Goal: Complete application form: Complete application form

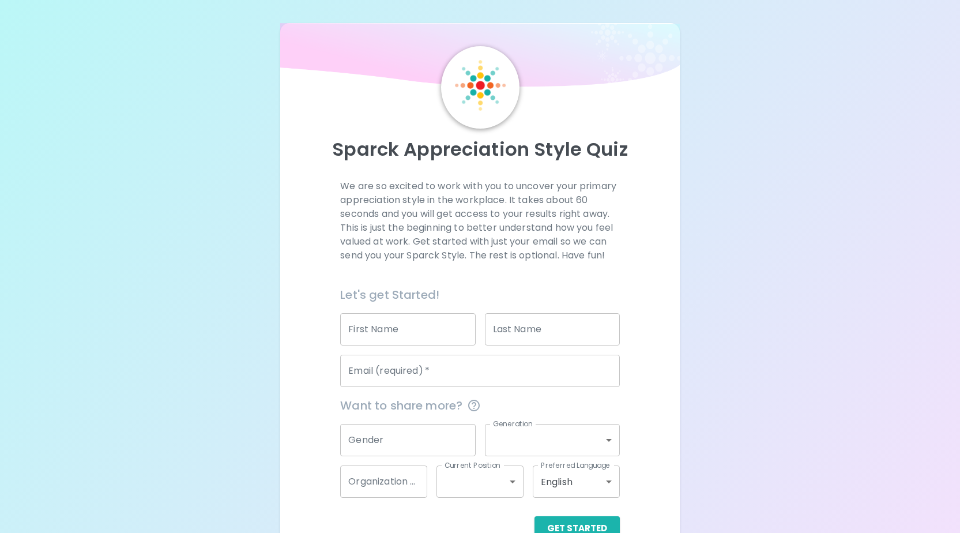
click at [395, 352] on div "Email (required)   * Email (required)   *" at bounding box center [475, 365] width 288 height 41
type input "Karissa"
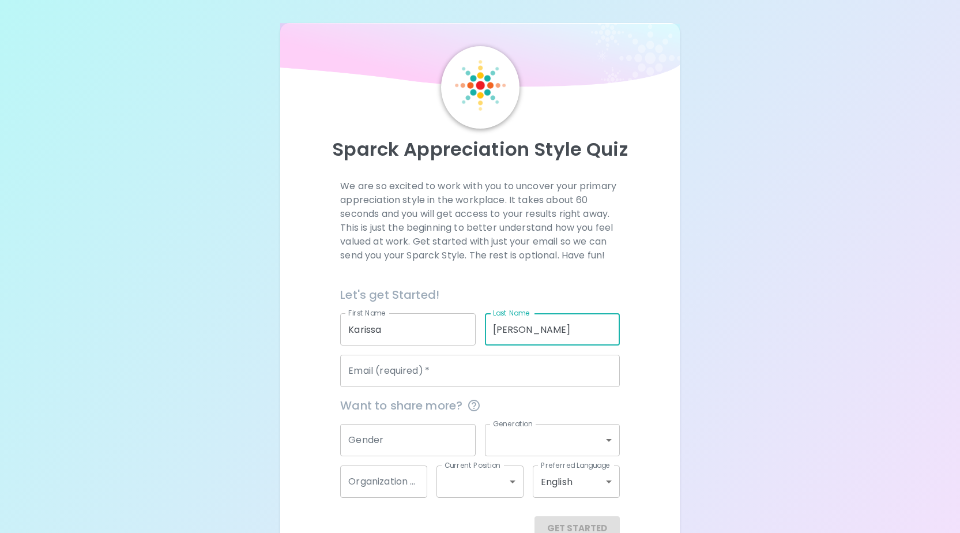
type input "[PERSON_NAME]"
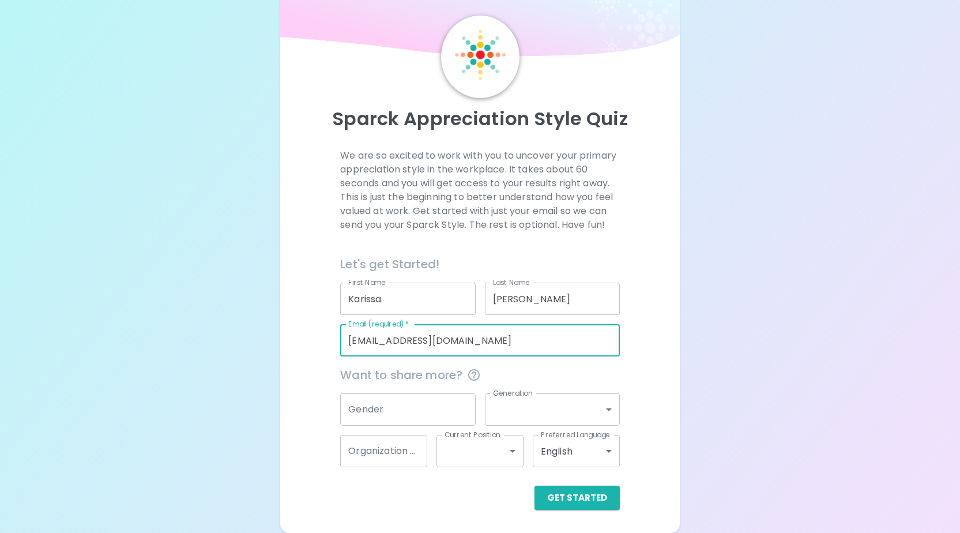
scroll to position [30, 0]
type input "[EMAIL_ADDRESS][DOMAIN_NAME]"
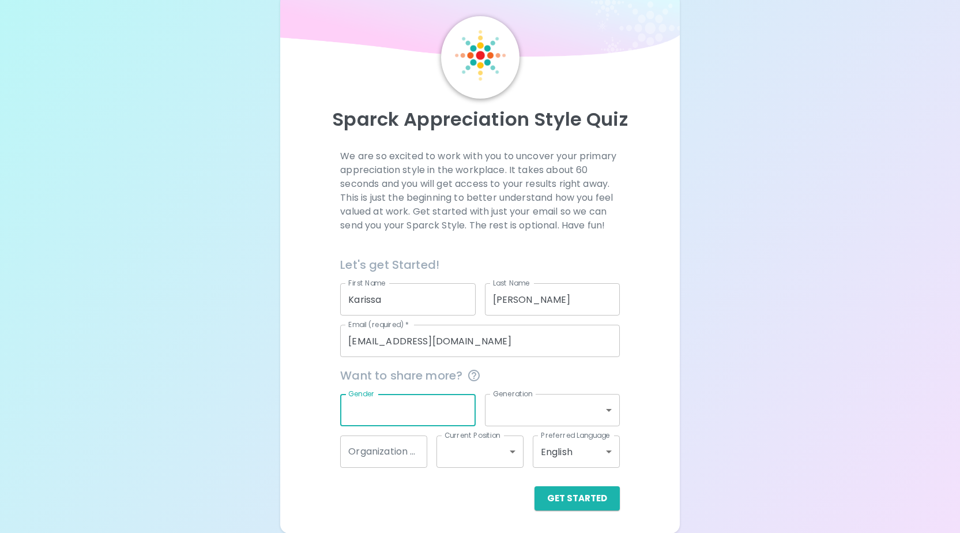
click at [391, 411] on input "Gender" at bounding box center [407, 410] width 135 height 32
type input "[DEMOGRAPHIC_DATA]"
click at [519, 419] on body "Sparck Appreciation Style Quiz We are so excited to work with you to uncover yo…" at bounding box center [480, 251] width 960 height 563
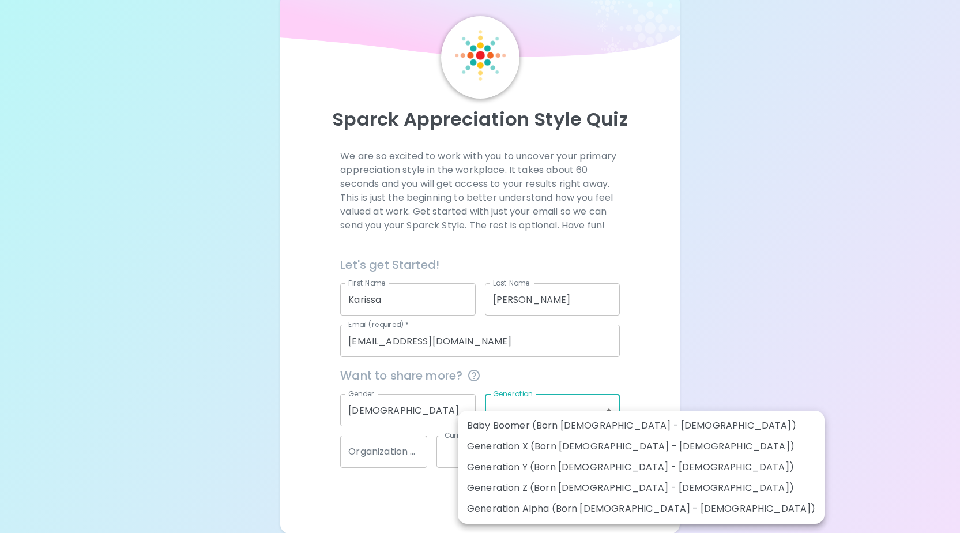
click at [616, 484] on li "Generation Z (Born [DEMOGRAPHIC_DATA] - [DEMOGRAPHIC_DATA])" at bounding box center [641, 487] width 367 height 21
type input "generation_z"
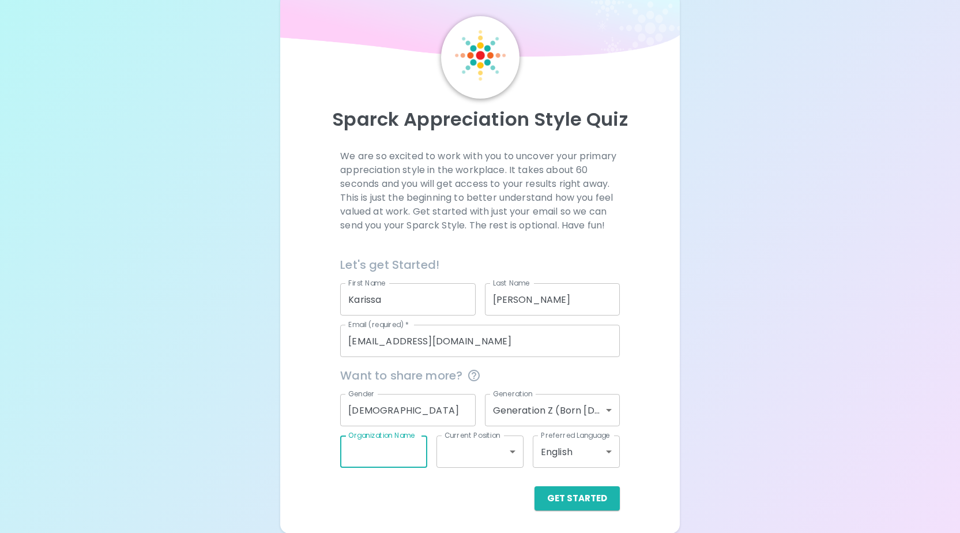
click at [444, 456] on body "Sparck Appreciation Style Quiz We are so excited to work with you to uncover yo…" at bounding box center [480, 251] width 960 height 563
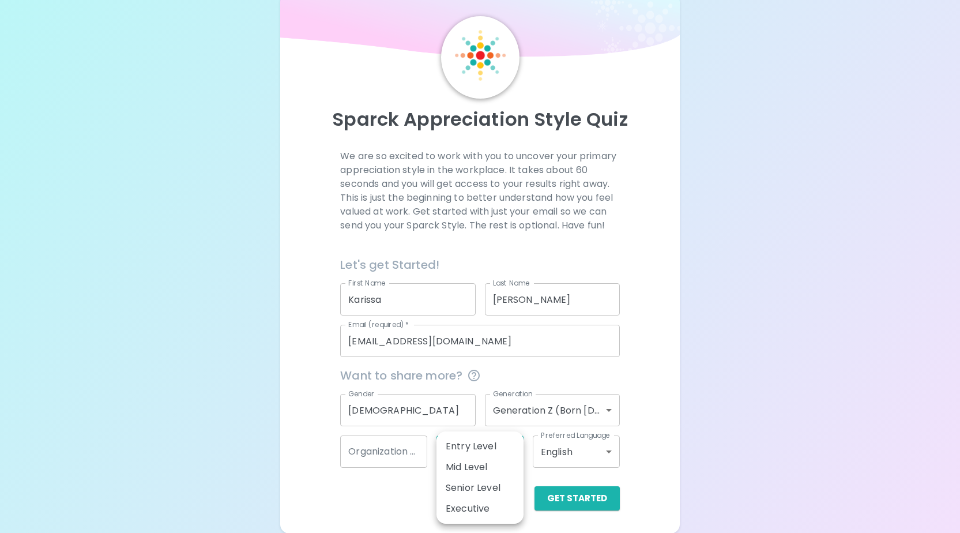
click at [496, 449] on li "Entry Level" at bounding box center [479, 446] width 87 height 21
type input "entry_level"
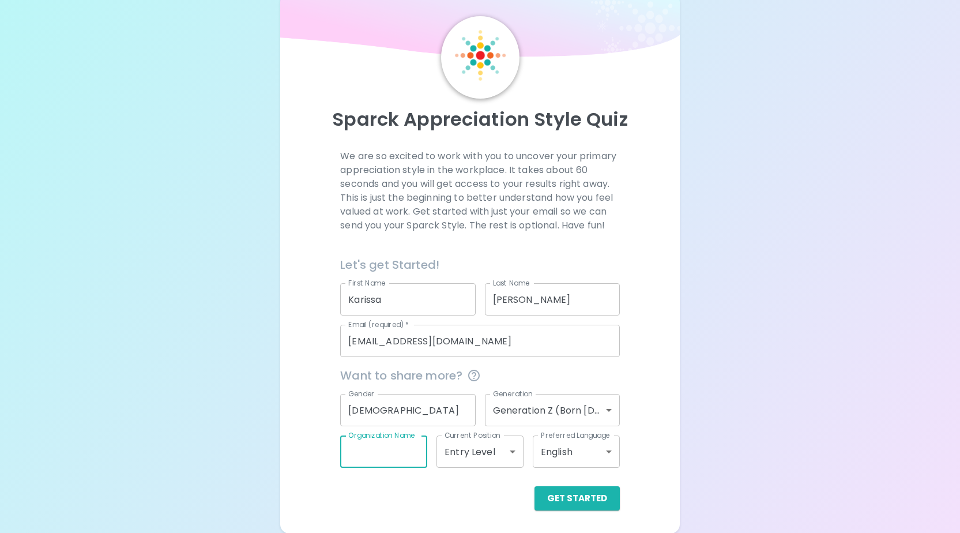
click at [400, 462] on input "Organization Name" at bounding box center [383, 451] width 87 height 32
click at [504, 456] on body "Sparck Appreciation Style Quiz We are so excited to work with you to uncover yo…" at bounding box center [480, 251] width 960 height 563
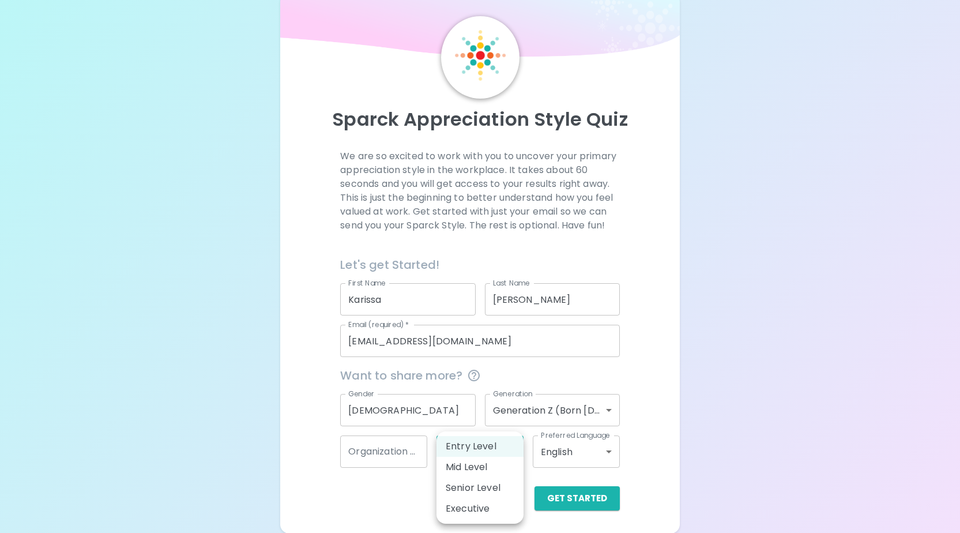
click at [588, 380] on div at bounding box center [480, 266] width 960 height 533
click at [573, 439] on label "Preferred Language" at bounding box center [575, 435] width 69 height 10
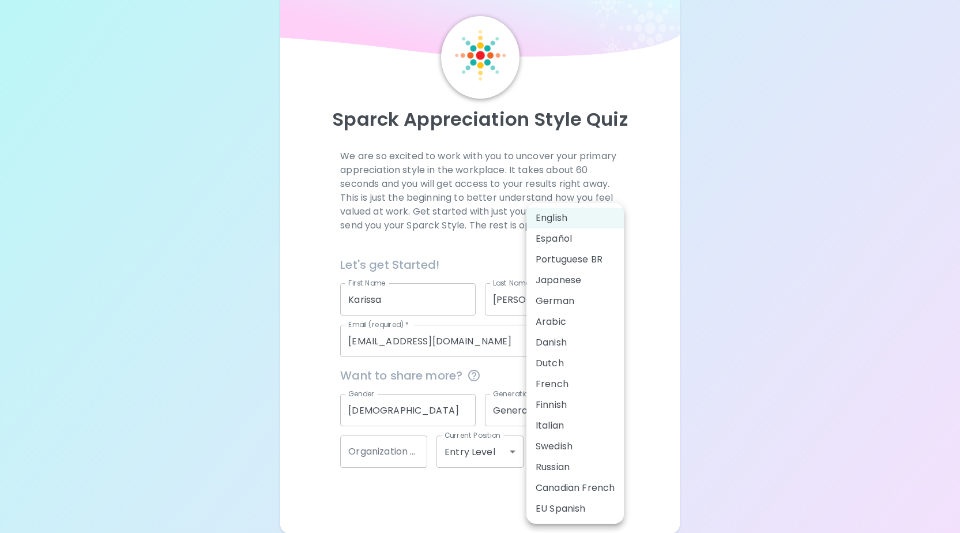
click at [568, 449] on body "Sparck Appreciation Style Quiz We are so excited to work with you to uncover yo…" at bounding box center [480, 251] width 960 height 563
click at [639, 409] on div at bounding box center [480, 266] width 960 height 533
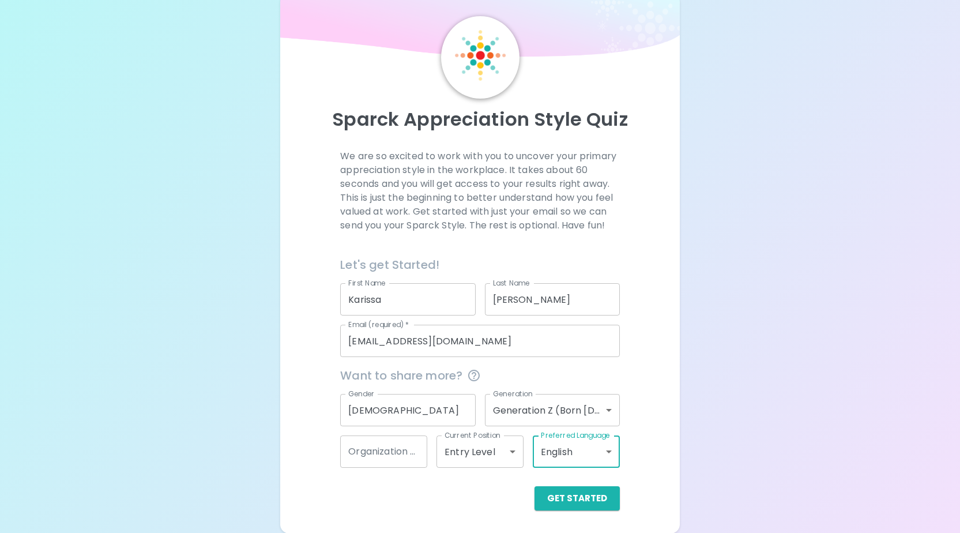
click at [471, 441] on body "Sparck Appreciation Style Quiz We are so excited to work with you to uncover yo…" at bounding box center [480, 251] width 960 height 563
click at [690, 171] on div at bounding box center [480, 266] width 960 height 533
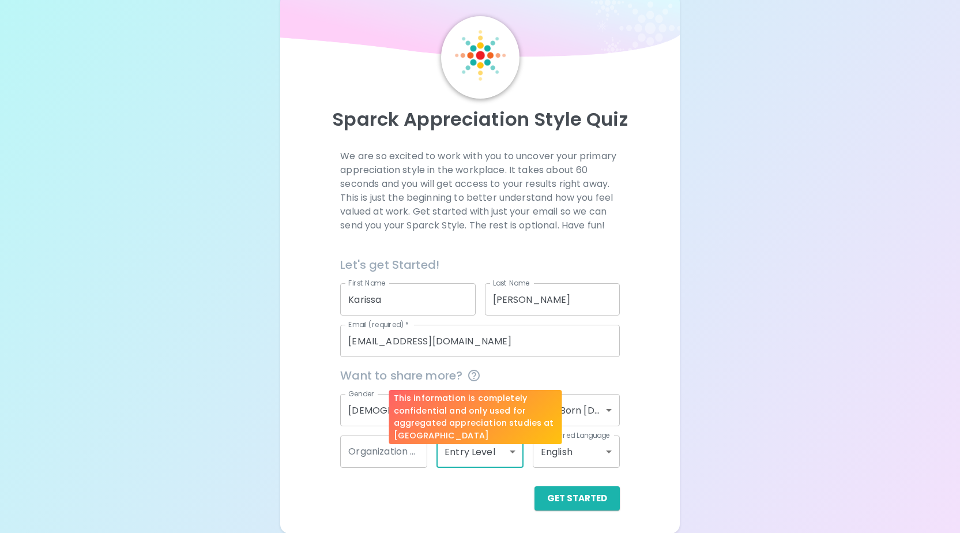
click at [475, 372] on icon "This information is completely confidential and only used for aggregated apprec…" at bounding box center [474, 375] width 12 height 12
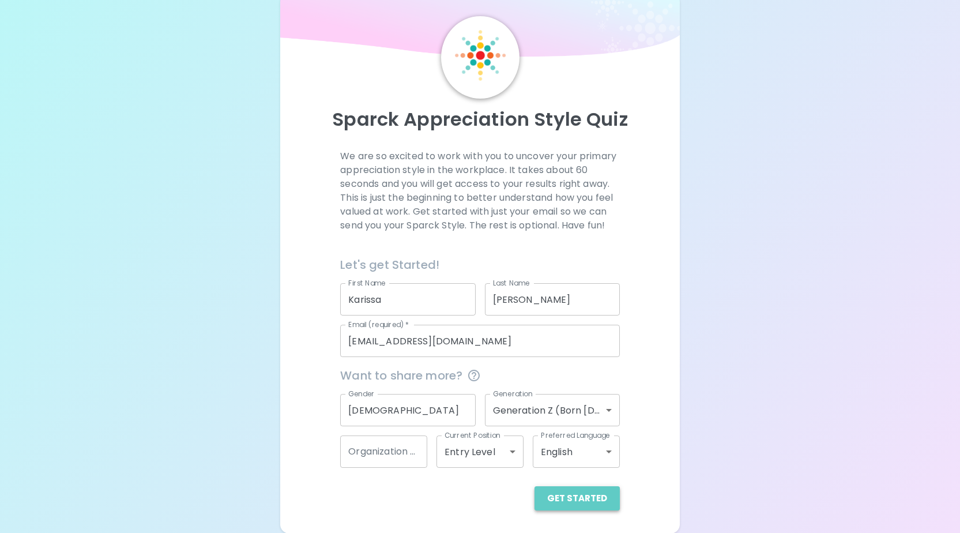
click at [597, 493] on button "Get Started" at bounding box center [576, 498] width 85 height 24
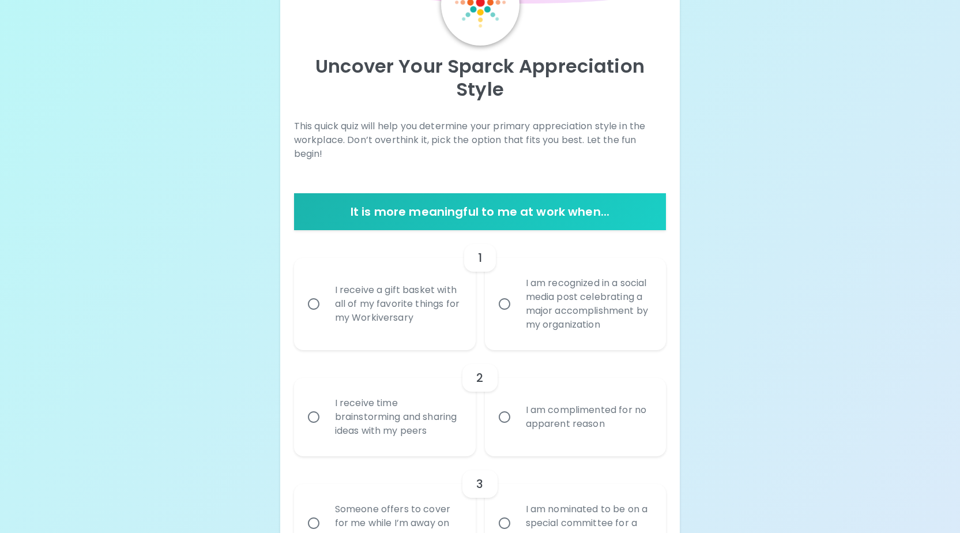
scroll to position [84, 0]
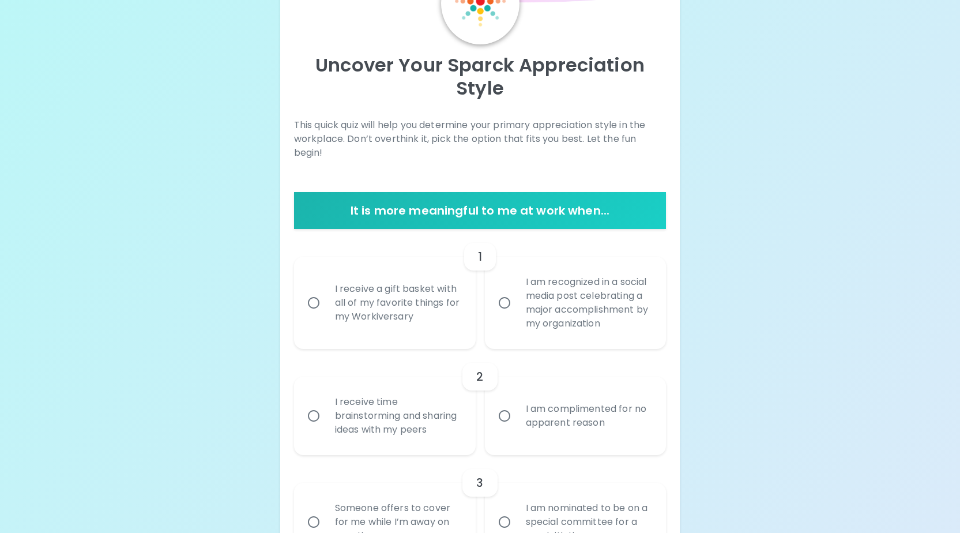
click at [520, 297] on div "I am recognized in a social media post celebrating a major accomplishment by my…" at bounding box center [588, 302] width 144 height 83
click at [516, 297] on input "I am recognized in a social media post celebrating a major accomplishment by my…" at bounding box center [504, 302] width 24 height 24
radio input "true"
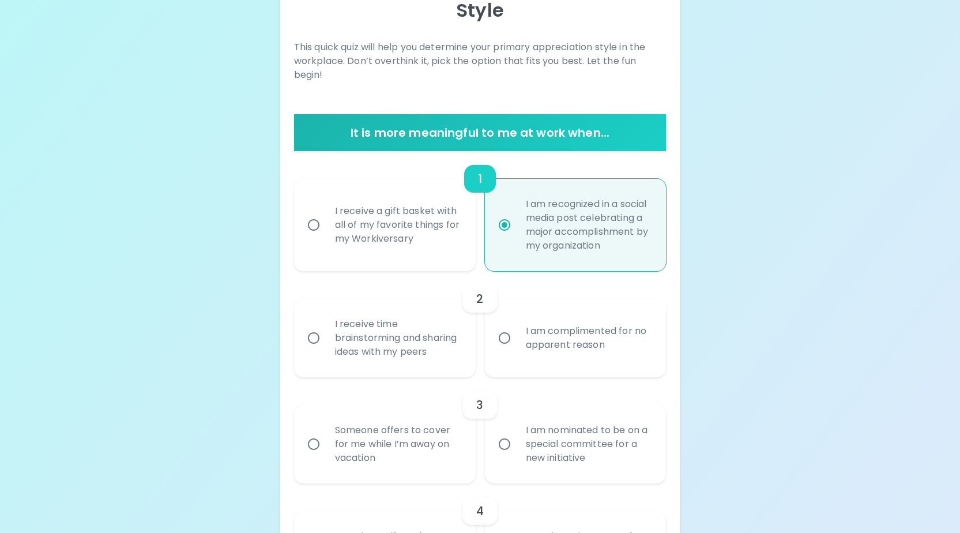
scroll to position [176, 0]
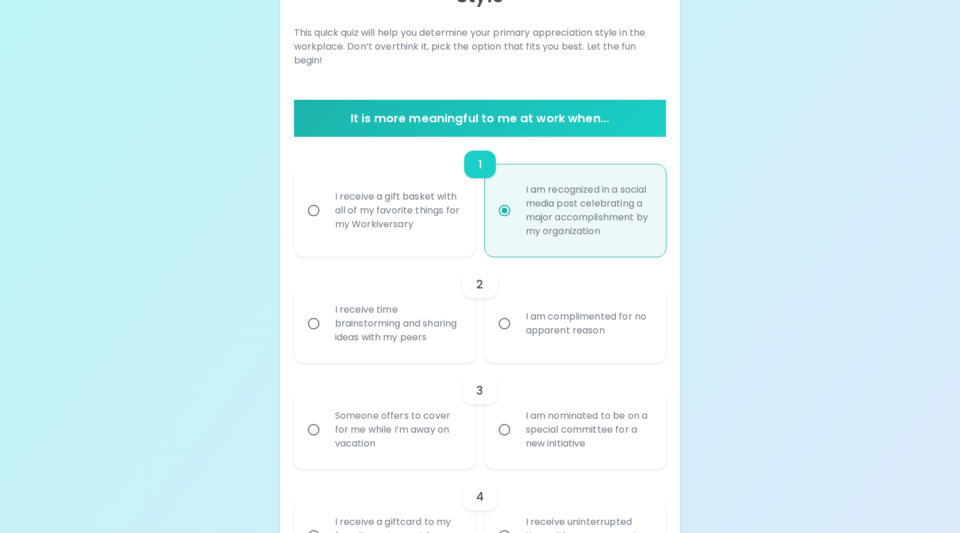
click at [410, 204] on div "I receive a gift basket with all of my favorite things for my Workiversary" at bounding box center [398, 210] width 144 height 69
click at [326, 204] on input "I receive a gift basket with all of my favorite things for my Workiversary" at bounding box center [313, 210] width 24 height 24
radio input "true"
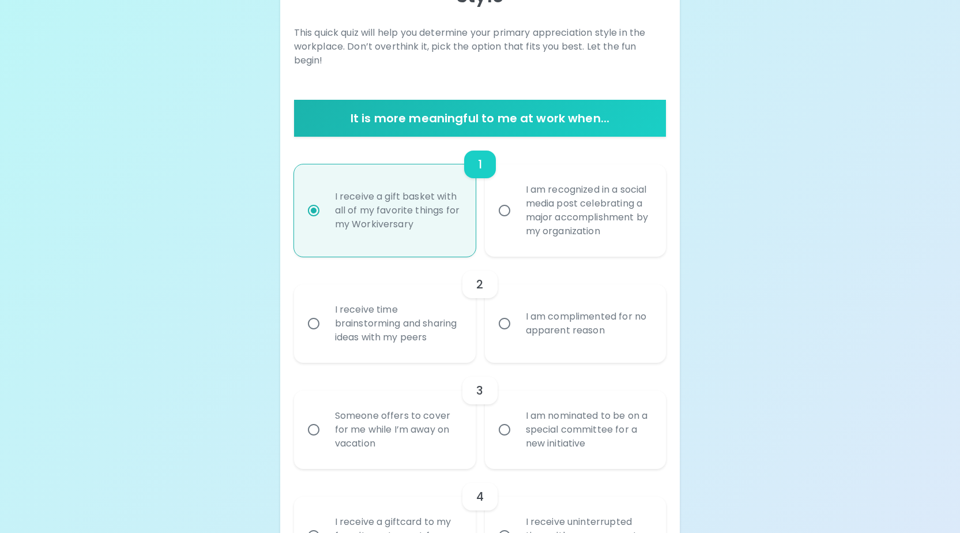
click at [413, 308] on div "I receive time brainstorming and sharing ideas with my peers" at bounding box center [398, 323] width 144 height 69
click at [326, 311] on input "I receive time brainstorming and sharing ideas with my peers" at bounding box center [313, 323] width 24 height 24
radio input "false"
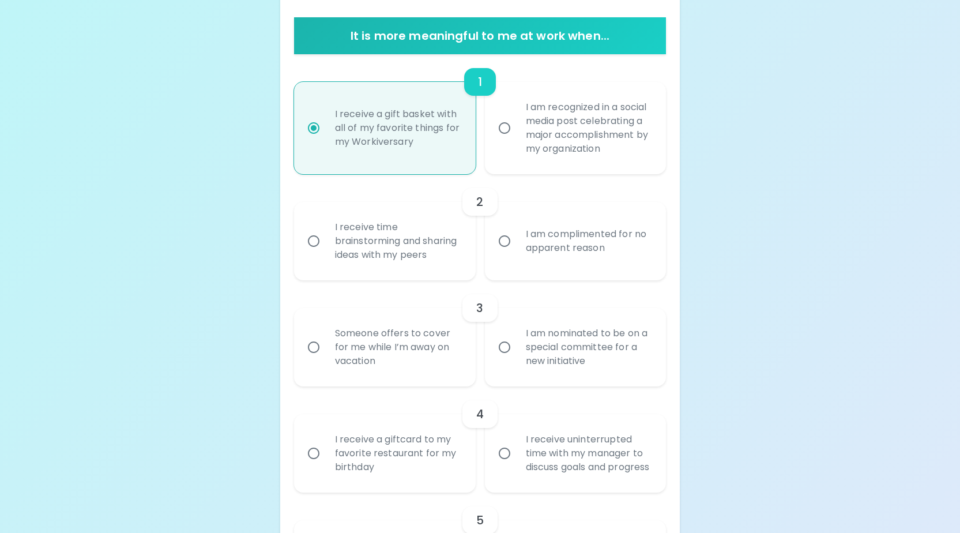
scroll to position [269, 0]
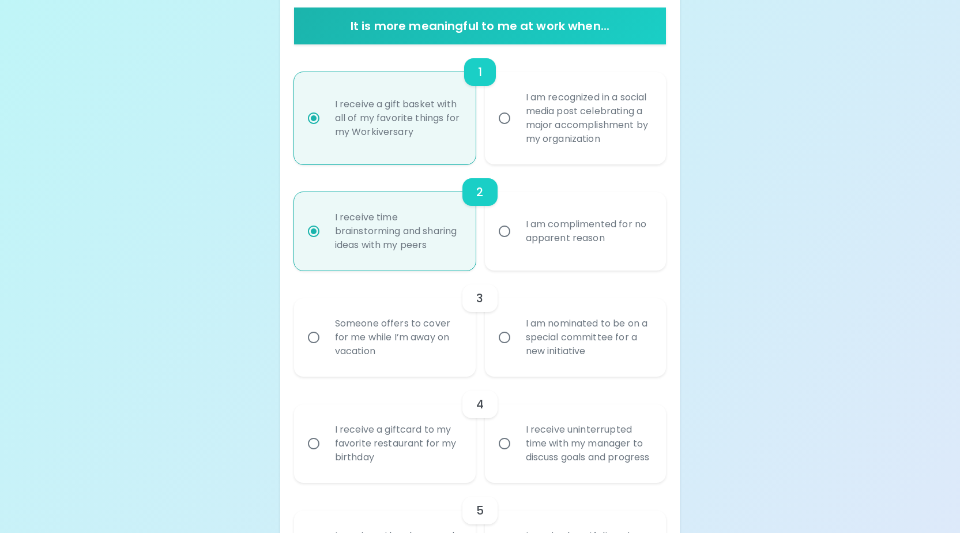
click at [534, 135] on div "I am recognized in a social media post celebrating a major accomplishment by my…" at bounding box center [588, 118] width 144 height 83
click at [516, 130] on input "I am recognized in a social media post celebrating a major accomplishment by my…" at bounding box center [504, 118] width 24 height 24
radio input "false"
radio input "true"
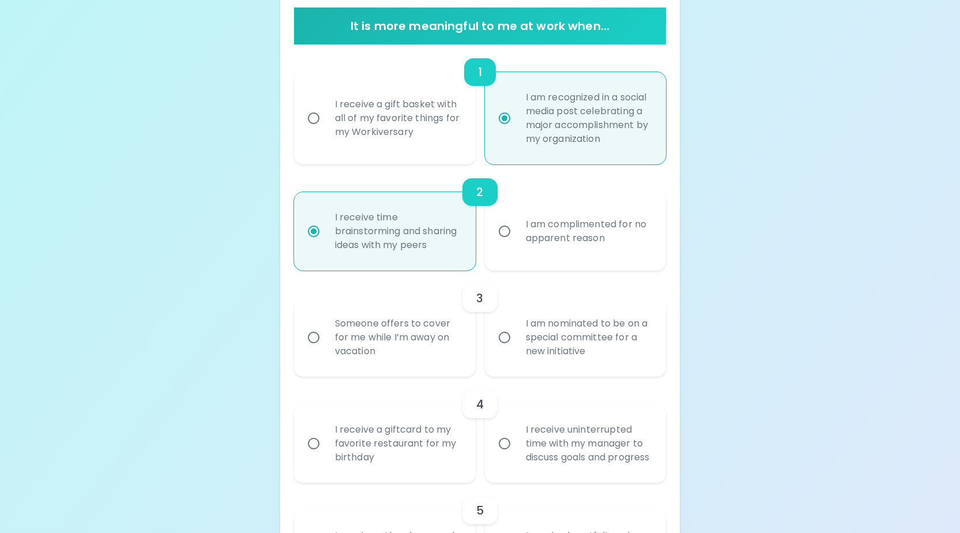
click at [421, 123] on div "I receive a gift basket with all of my favorite things for my Workiversary" at bounding box center [398, 118] width 144 height 69
click at [326, 123] on input "I receive a gift basket with all of my favorite things for my Workiversary" at bounding box center [313, 118] width 24 height 24
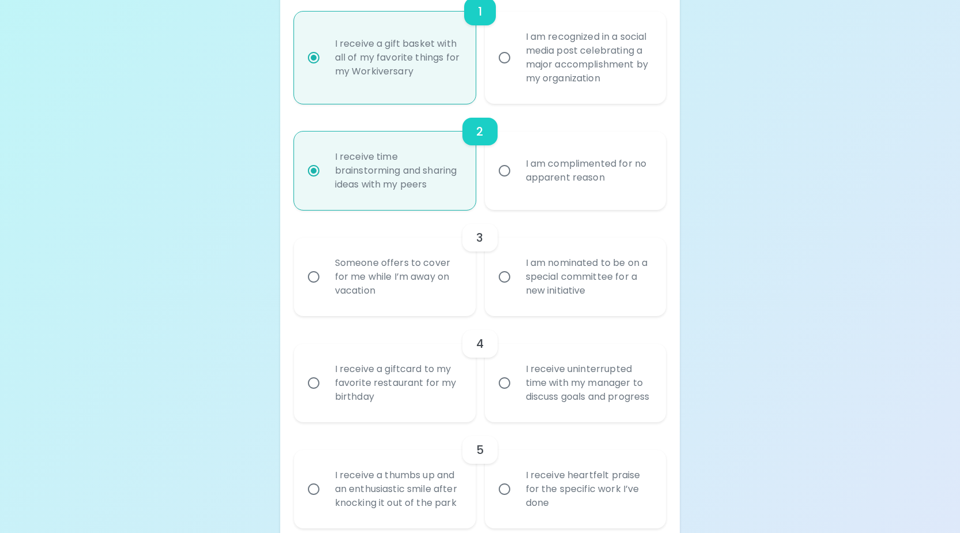
scroll to position [331, 0]
click at [416, 280] on div "Someone offers to cover for me while I’m away on vacation" at bounding box center [398, 274] width 144 height 69
click at [326, 280] on input "Someone offers to cover for me while I’m away on vacation" at bounding box center [313, 274] width 24 height 24
radio input "false"
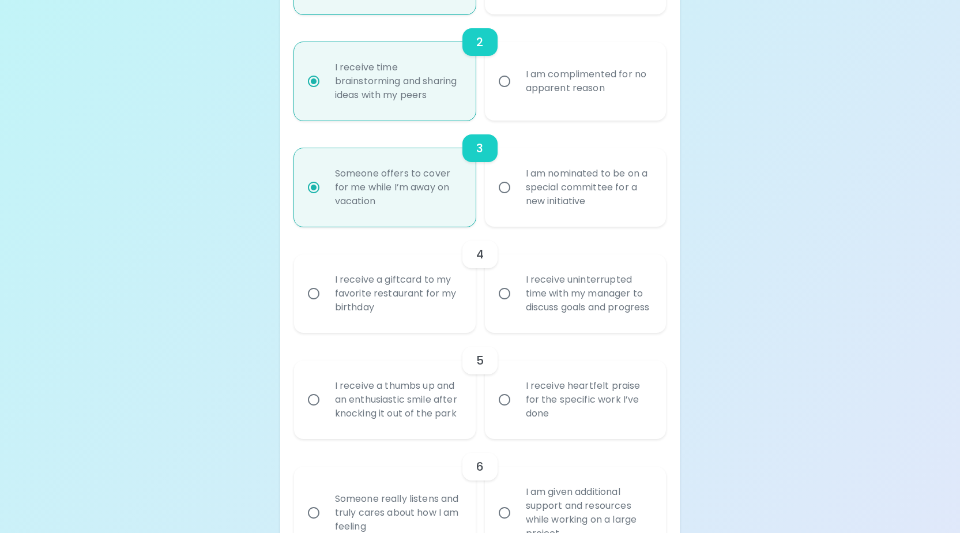
scroll to position [424, 0]
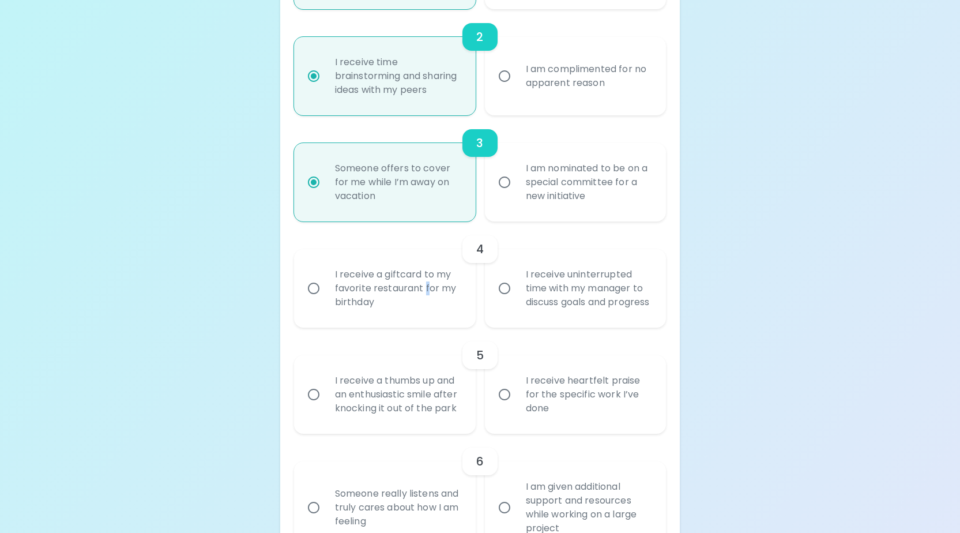
click at [426, 311] on div "I receive a giftcard to my favorite restaurant for my birthday" at bounding box center [398, 288] width 144 height 69
click at [326, 300] on input "I receive a giftcard to my favorite restaurant for my birthday" at bounding box center [313, 288] width 24 height 24
radio input "false"
radio input "true"
radio input "false"
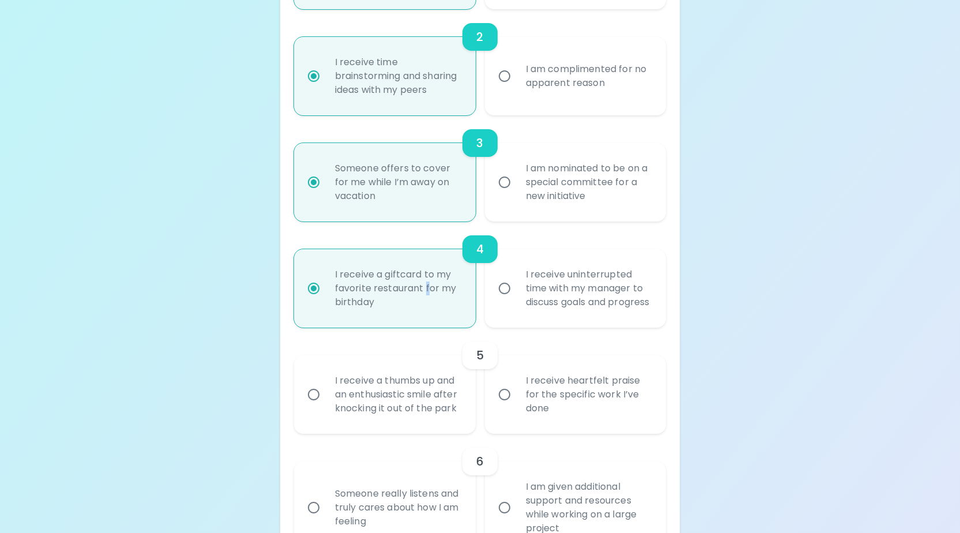
scroll to position [516, 0]
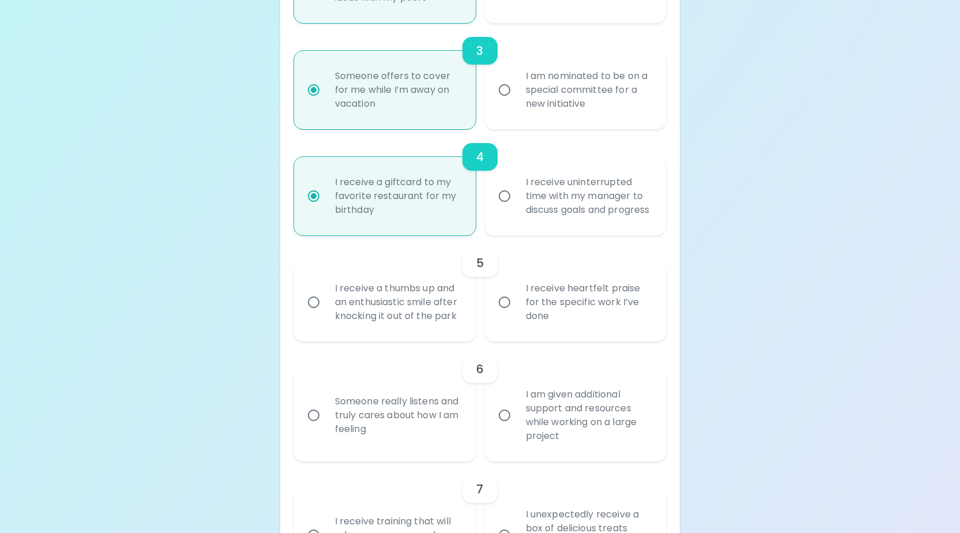
click at [606, 218] on div "I receive uninterrupted time with my manager to discuss goals and progress" at bounding box center [588, 195] width 144 height 69
click at [516, 208] on input "I receive uninterrupted time with my manager to discuss goals and progress" at bounding box center [504, 196] width 24 height 24
radio input "false"
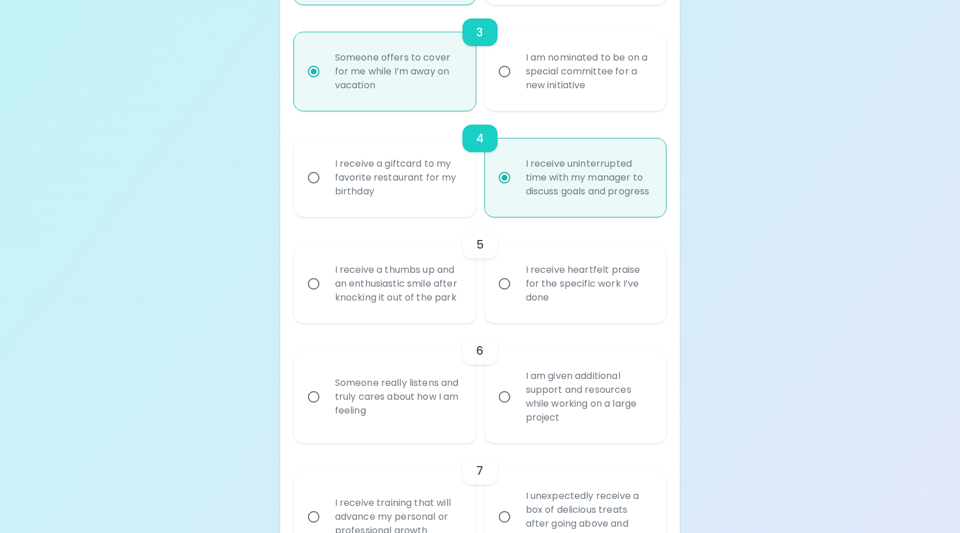
scroll to position [561, 0]
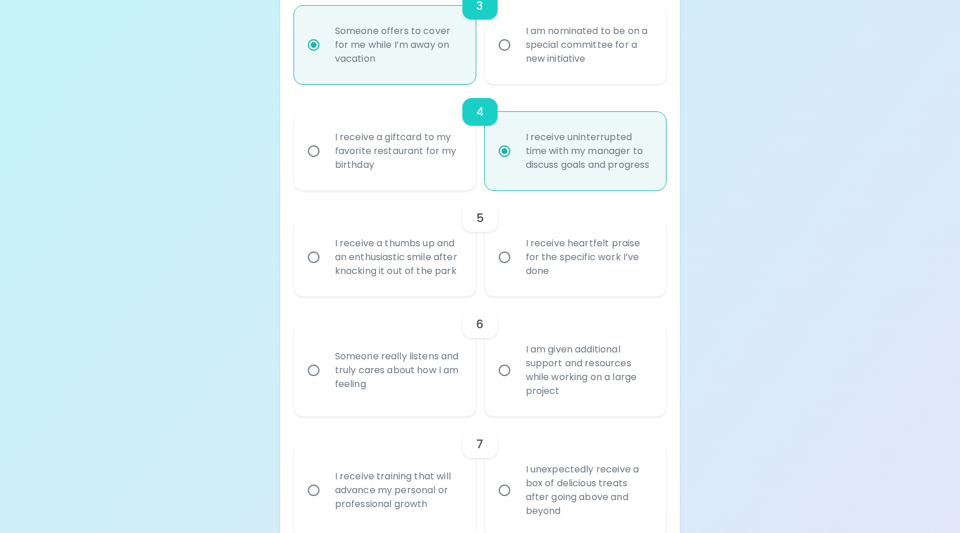
click at [455, 292] on div "I receive a thumbs up and an enthusiastic smile after knocking it out of the pa…" at bounding box center [398, 256] width 144 height 69
click at [326, 269] on input "I receive a thumbs up and an enthusiastic smile after knocking it out of the pa…" at bounding box center [313, 257] width 24 height 24
radio input "false"
radio input "true"
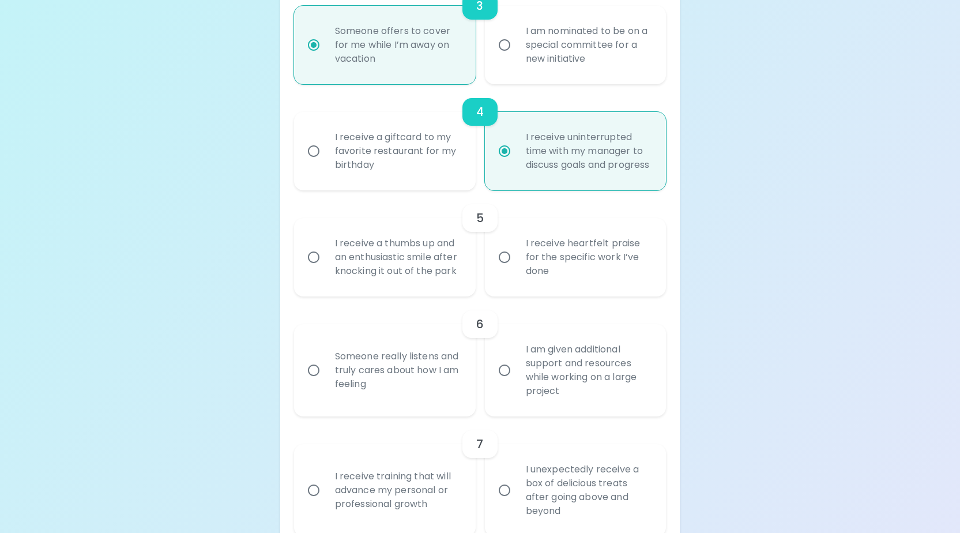
radio input "false"
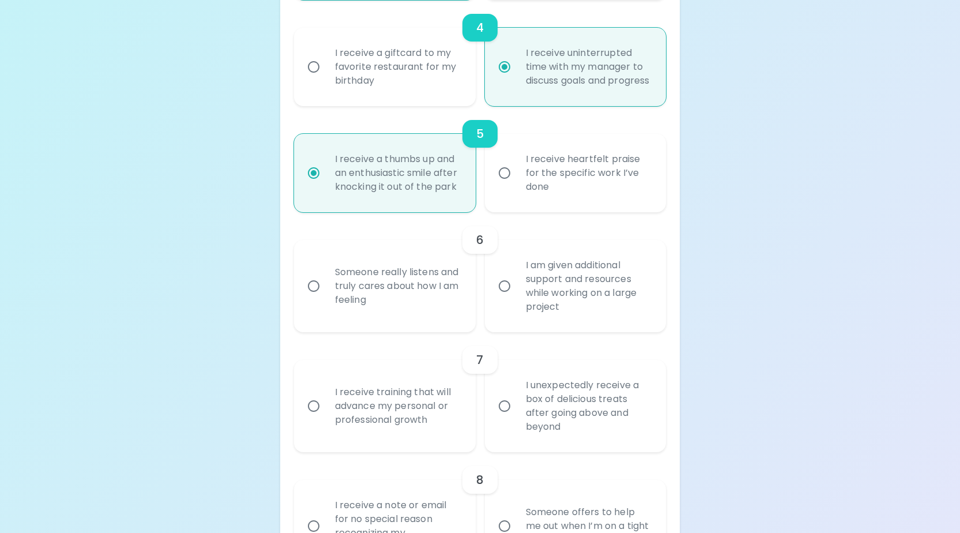
scroll to position [653, 0]
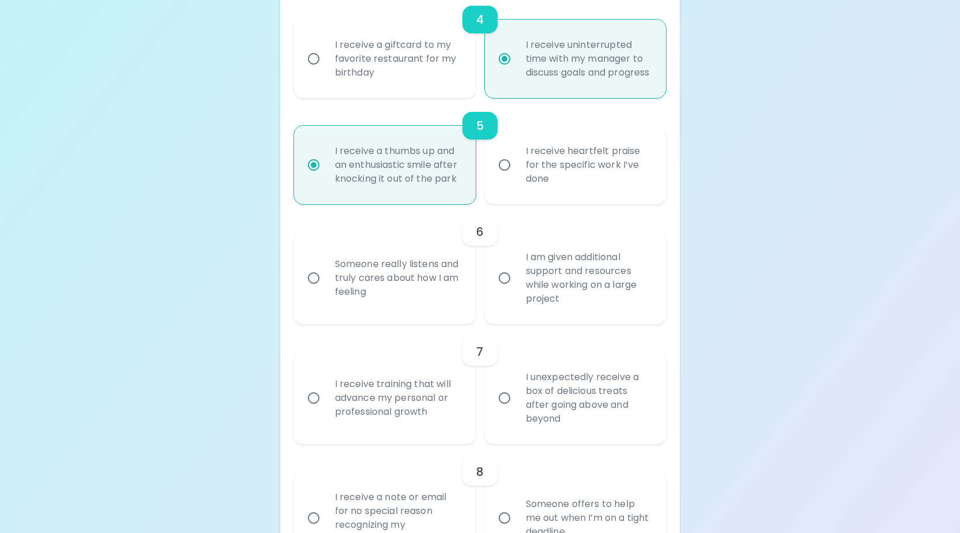
click at [543, 199] on div "I receive heartfelt praise for the specific work I’ve done" at bounding box center [588, 164] width 144 height 69
click at [516, 177] on input "I receive heartfelt praise for the specific work I’ve done" at bounding box center [504, 165] width 24 height 24
radio input "false"
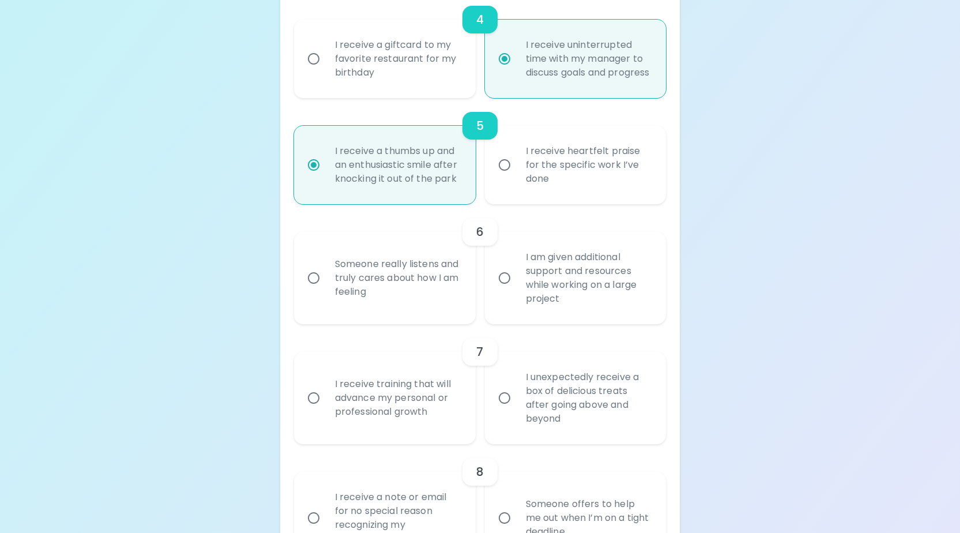
radio input "false"
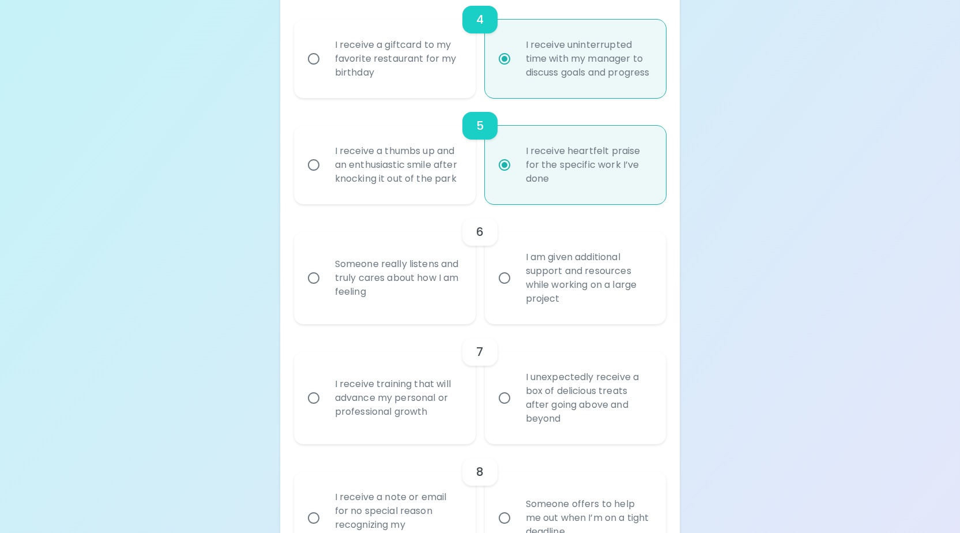
click at [439, 246] on div "6" at bounding box center [480, 232] width 372 height 28
click at [433, 199] on div "I receive a thumbs up and an enthusiastic smile after knocking it out of the pa…" at bounding box center [398, 164] width 144 height 69
click at [326, 177] on input "I receive a thumbs up and an enthusiastic smile after knocking it out of the pa…" at bounding box center [313, 165] width 24 height 24
radio input "false"
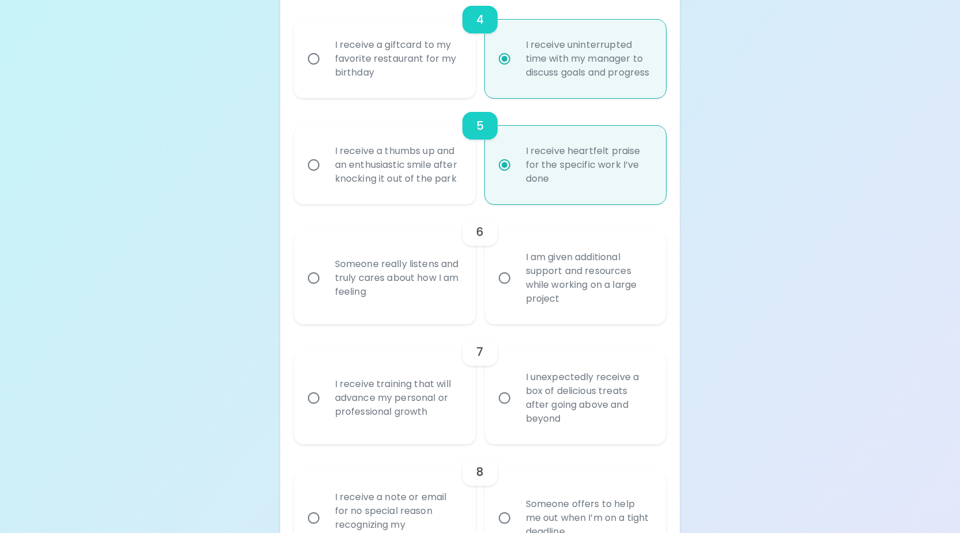
radio input "false"
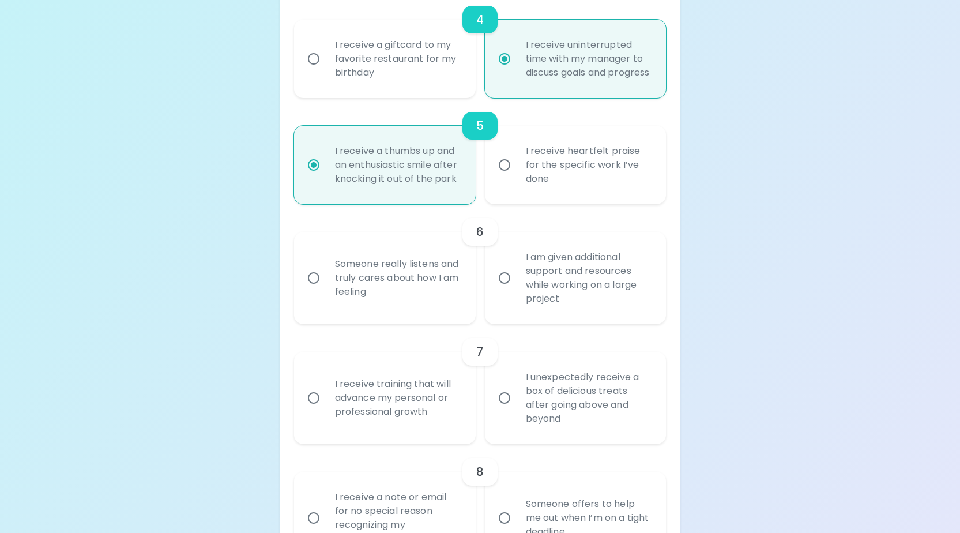
click at [535, 191] on div "I receive heartfelt praise for the specific work I’ve done" at bounding box center [588, 164] width 144 height 69
click at [516, 177] on input "I receive heartfelt praise for the specific work I’ve done" at bounding box center [504, 165] width 24 height 24
radio input "false"
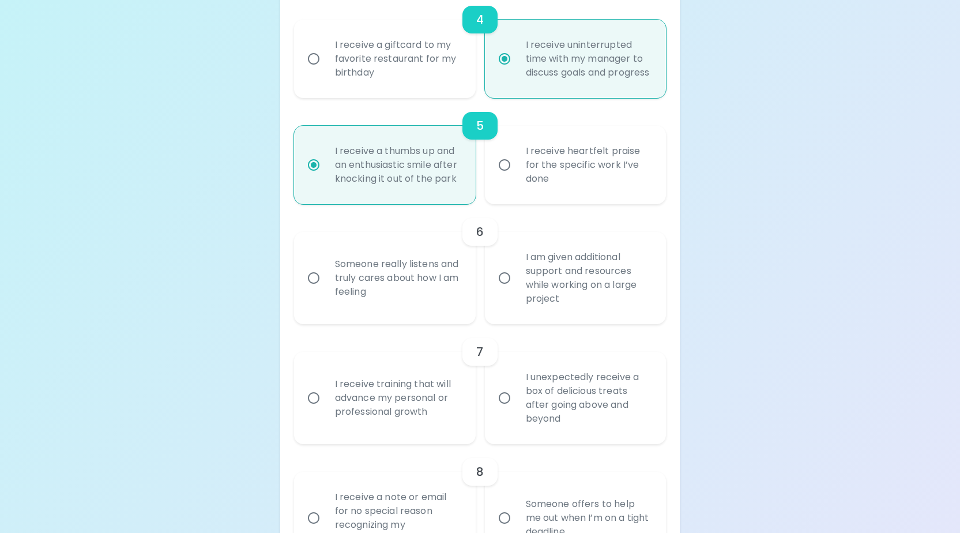
radio input "false"
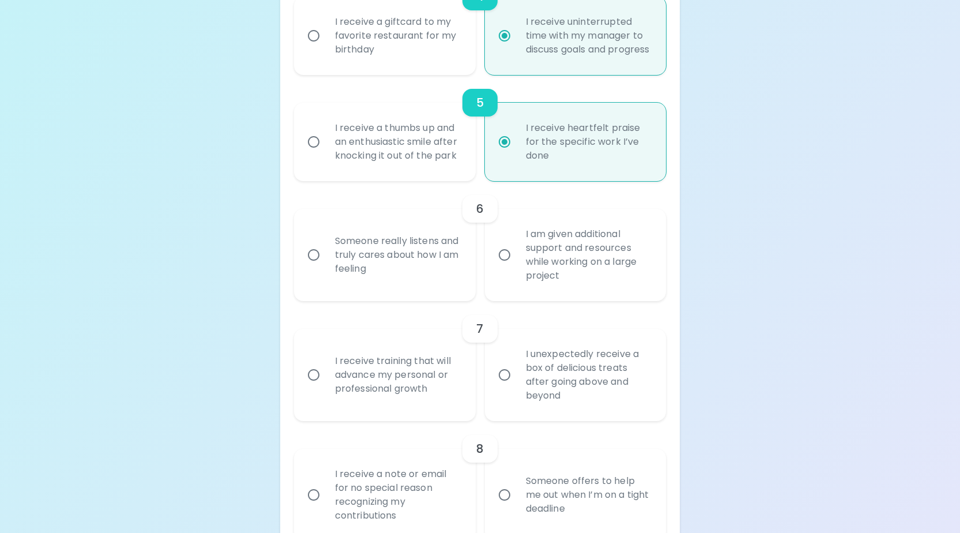
scroll to position [677, 0]
click at [534, 288] on div "I am given additional support and resources while working on a large project" at bounding box center [588, 253] width 144 height 83
click at [516, 266] on input "I am given additional support and resources while working on a large project" at bounding box center [504, 253] width 24 height 24
radio input "false"
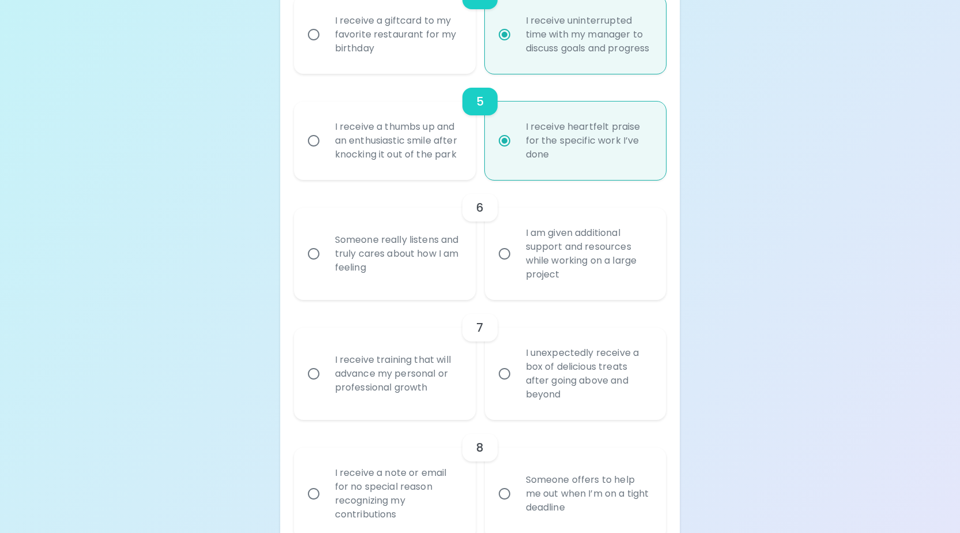
radio input "false"
radio input "true"
radio input "false"
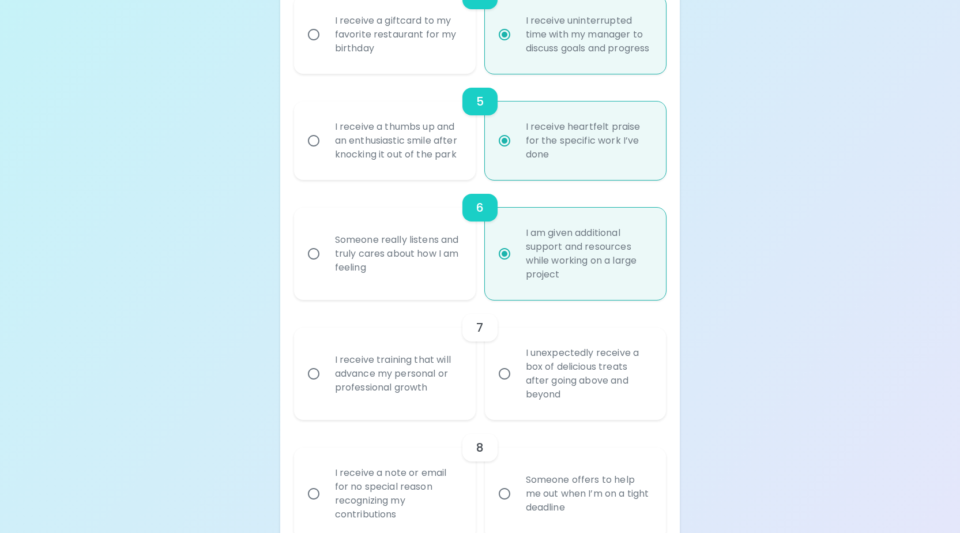
scroll to position [769, 0]
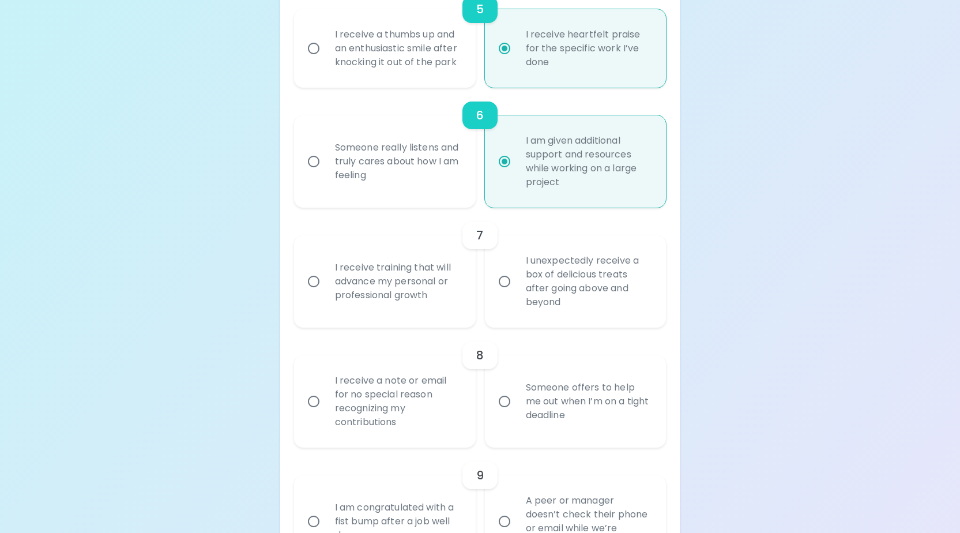
click at [430, 316] on div "I receive training that will advance my personal or professional growth" at bounding box center [398, 281] width 144 height 69
click at [326, 293] on input "I receive training that will advance my personal or professional growth" at bounding box center [313, 281] width 24 height 24
radio input "false"
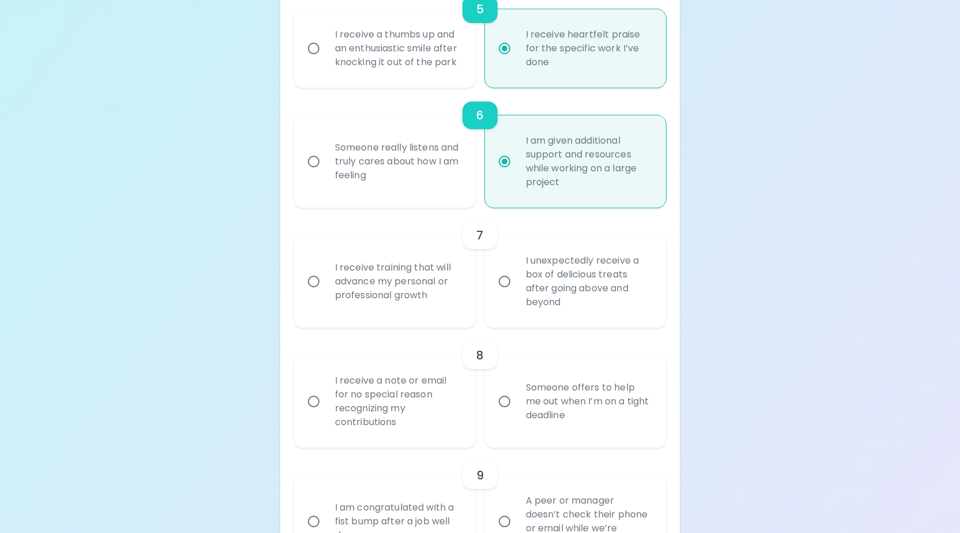
radio input "false"
radio input "true"
radio input "false"
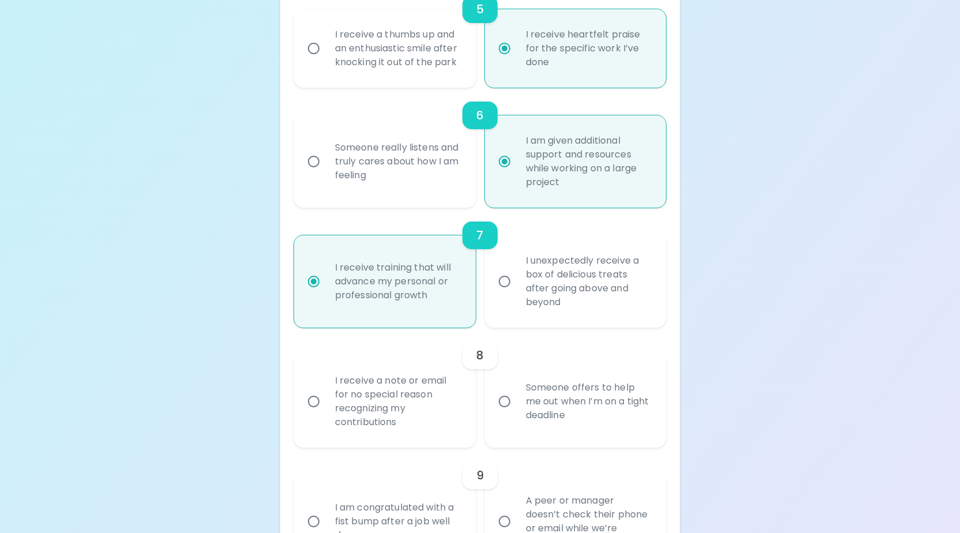
scroll to position [862, 0]
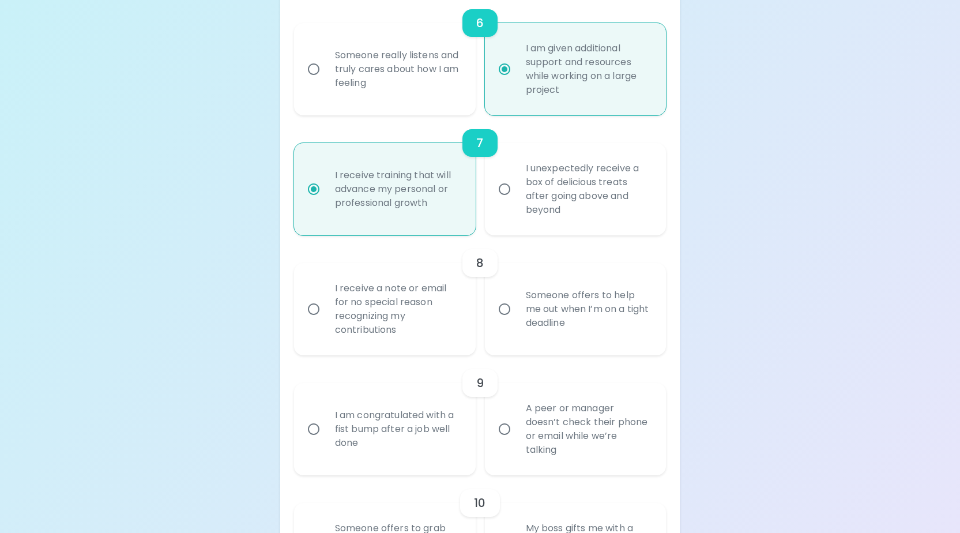
click at [547, 338] on div "Someone offers to help me out when I’m on a tight deadline" at bounding box center [588, 308] width 144 height 69
click at [516, 321] on input "Someone offers to help me out when I’m on a tight deadline" at bounding box center [504, 309] width 24 height 24
radio input "false"
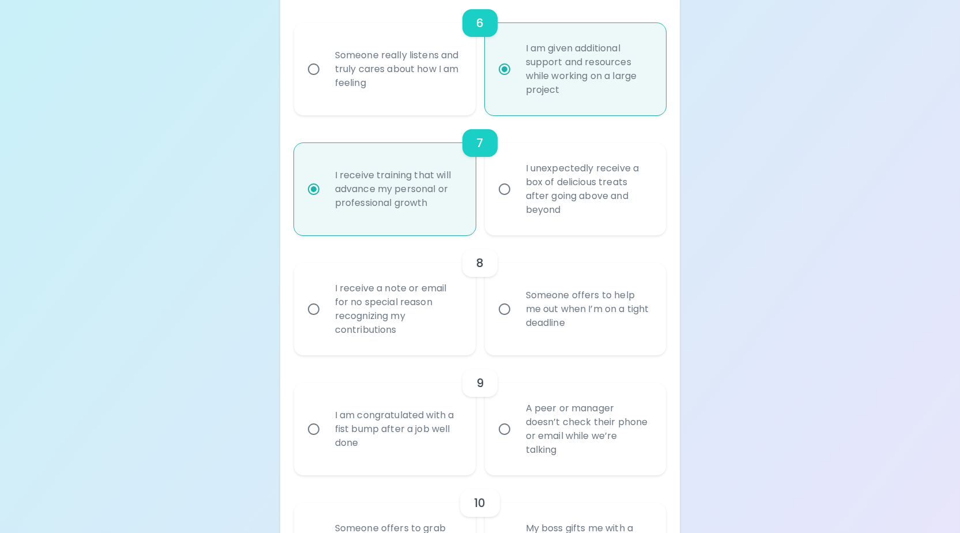
radio input "false"
radio input "true"
radio input "false"
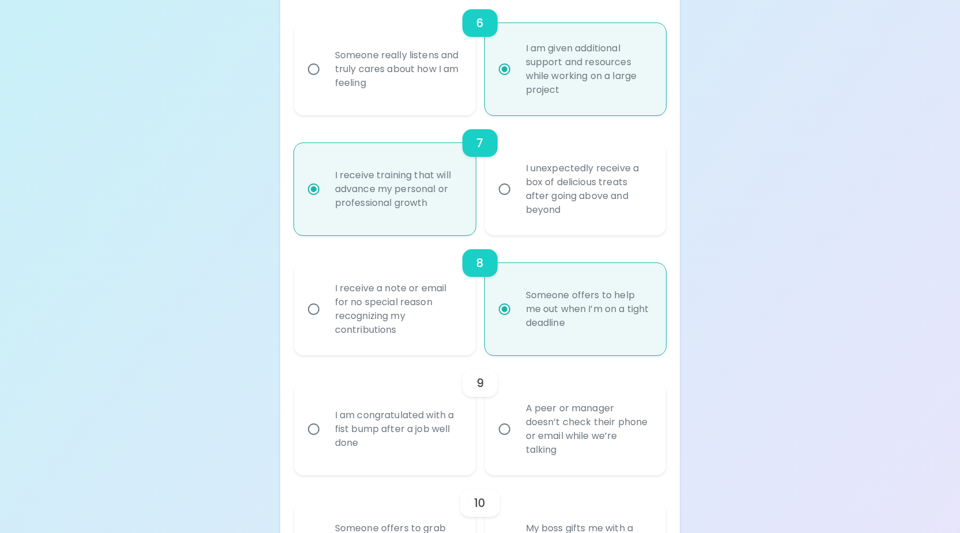
scroll to position [954, 0]
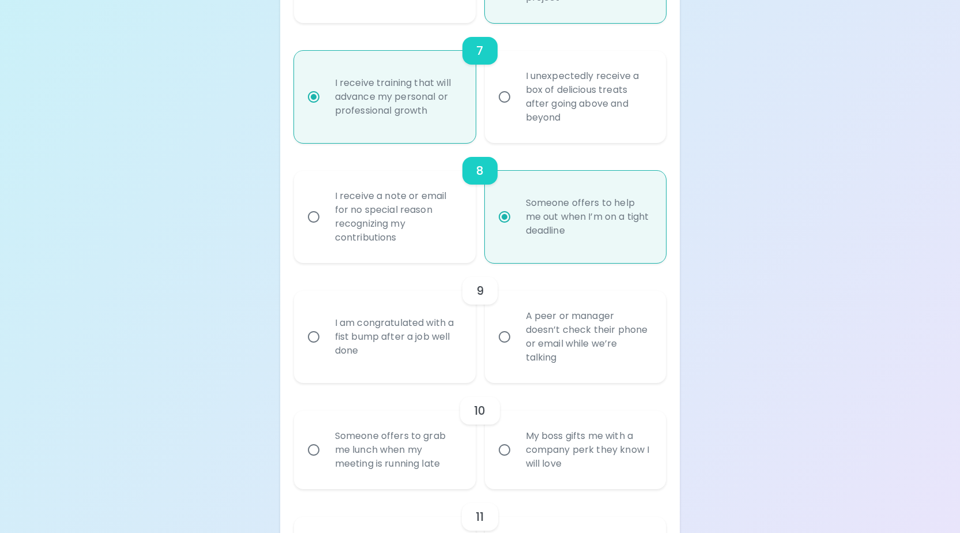
click at [470, 360] on div "I am congratulated with a fist bump after a job well done" at bounding box center [385, 336] width 182 height 92
click at [448, 365] on div "I am congratulated with a fist bump after a job well done" at bounding box center [398, 336] width 144 height 69
click at [326, 349] on input "I am congratulated with a fist bump after a job well done" at bounding box center [313, 336] width 24 height 24
radio input "false"
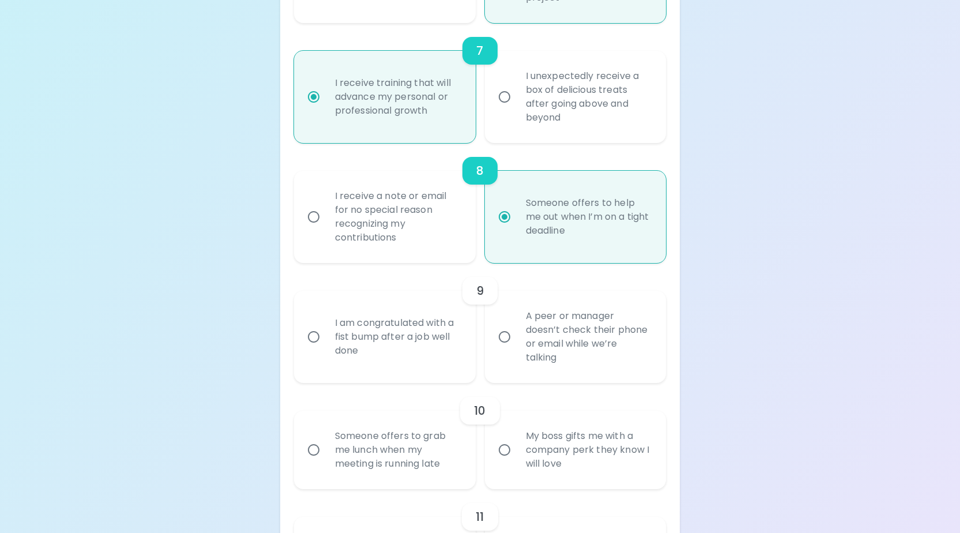
radio input "false"
radio input "true"
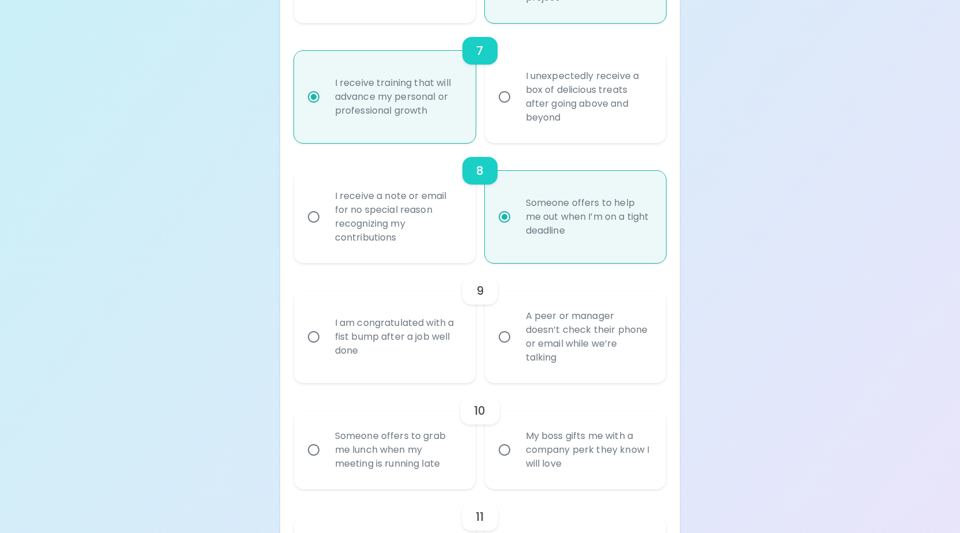
radio input "false"
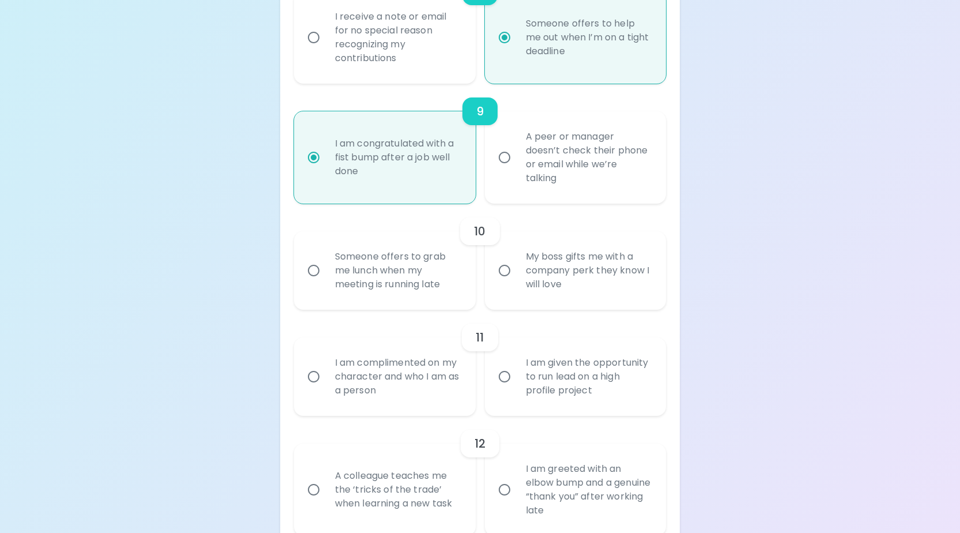
scroll to position [1134, 0]
click at [402, 296] on div "Someone offers to grab me lunch when my meeting is running late" at bounding box center [398, 269] width 144 height 69
click at [326, 282] on input "Someone offers to grab me lunch when my meeting is running late" at bounding box center [313, 270] width 24 height 24
radio input "false"
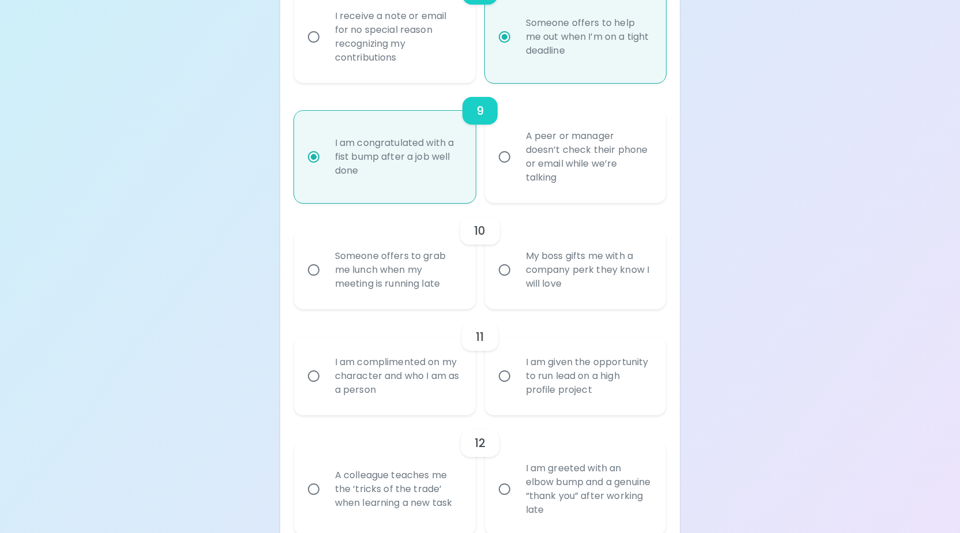
radio input "false"
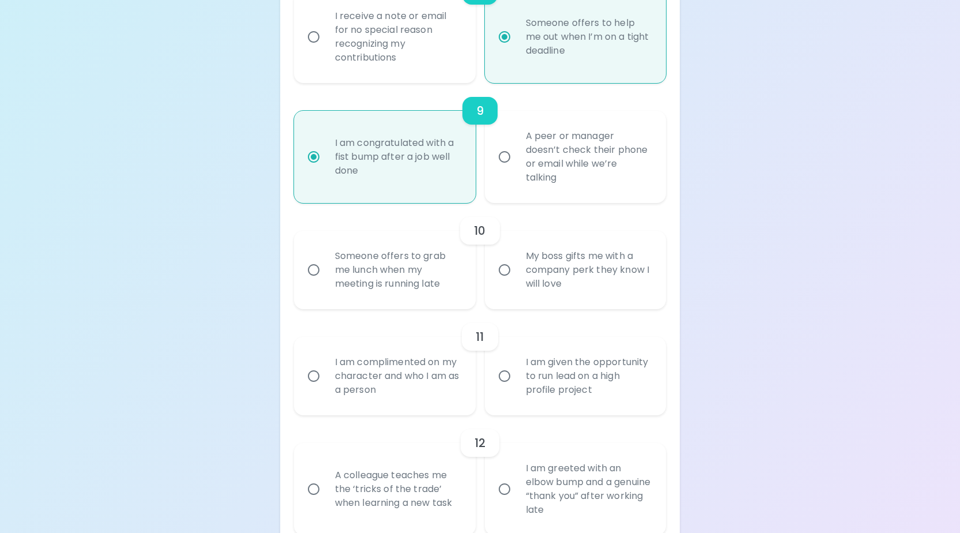
radio input "true"
radio input "false"
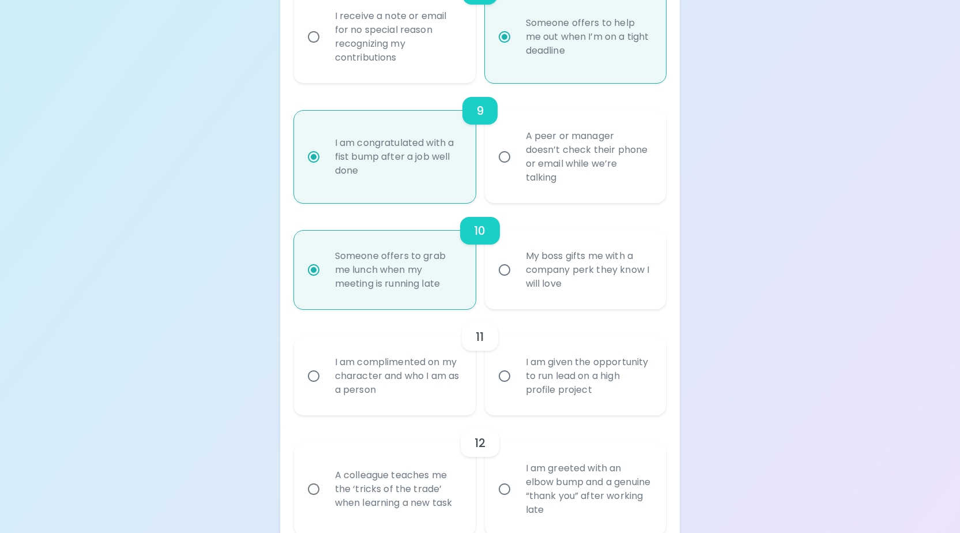
scroll to position [1226, 0]
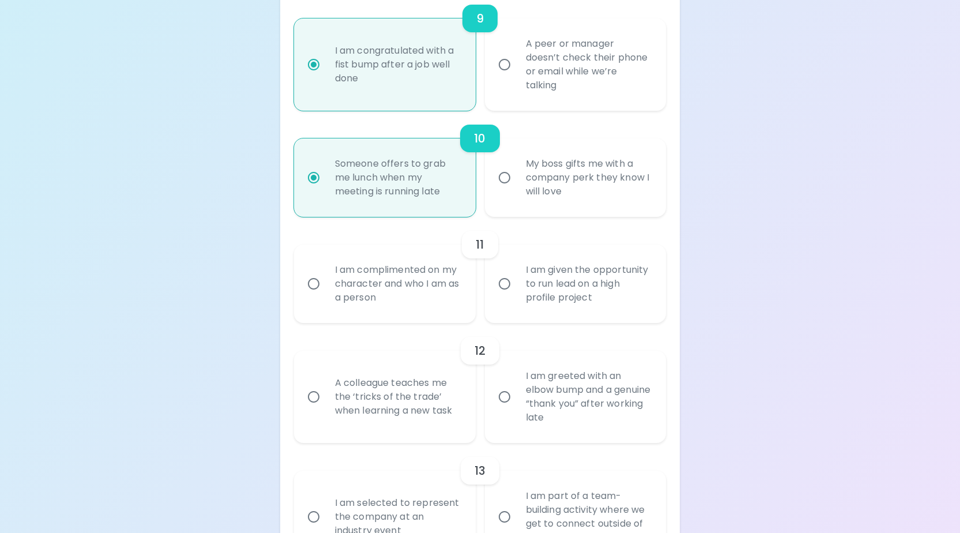
click at [429, 318] on div "I am complimented on my character and who I am as a person" at bounding box center [398, 283] width 144 height 69
click at [326, 296] on input "I am complimented on my character and who I am as a person" at bounding box center [313, 283] width 24 height 24
radio input "false"
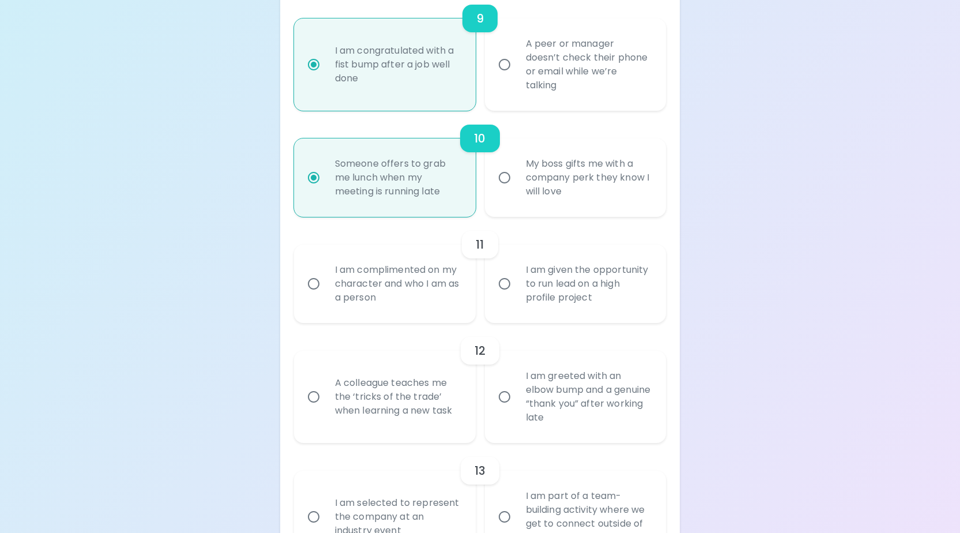
radio input "false"
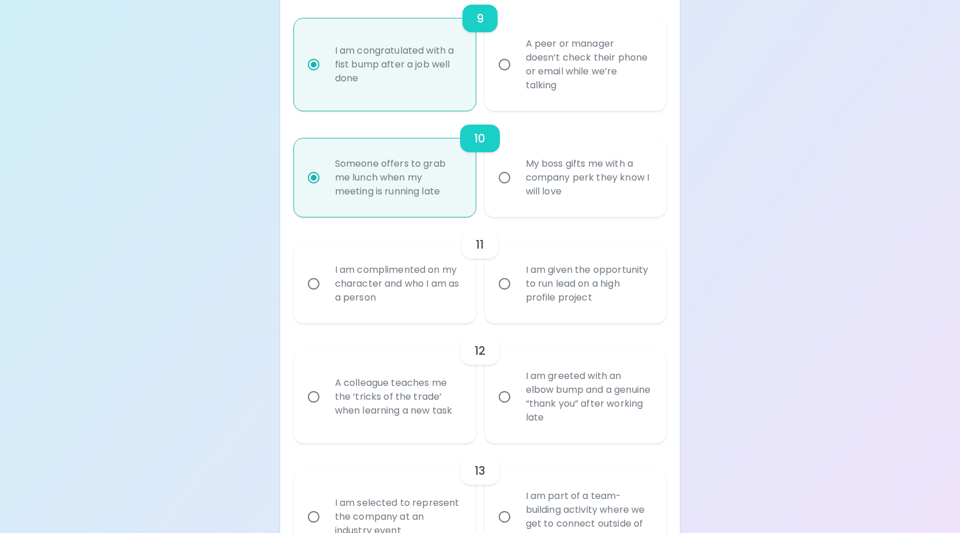
radio input "true"
radio input "false"
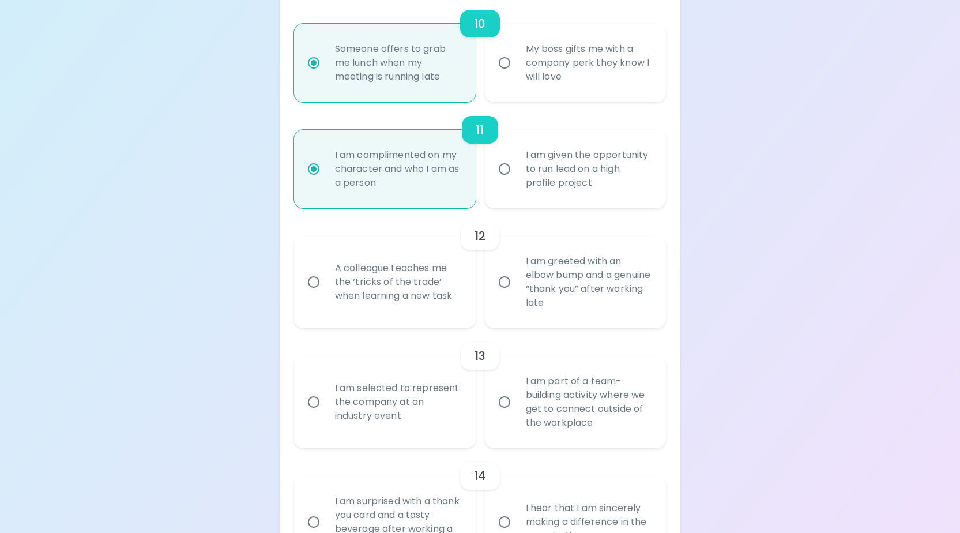
scroll to position [1344, 0]
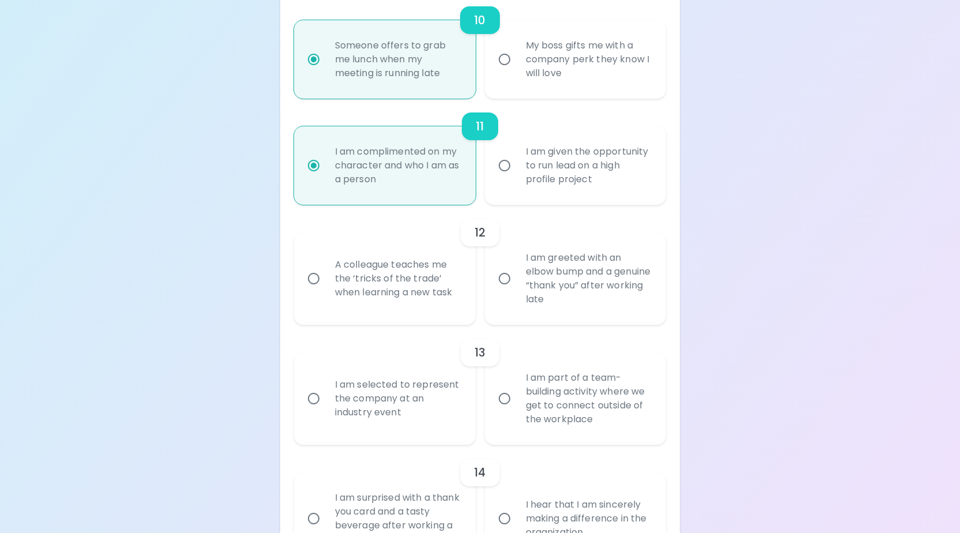
click at [431, 313] on div "A colleague teaches me the ‘tricks of the trade’ when learning a new task" at bounding box center [398, 278] width 144 height 69
click at [326, 290] on input "A colleague teaches me the ‘tricks of the trade’ when learning a new task" at bounding box center [313, 278] width 24 height 24
radio input "false"
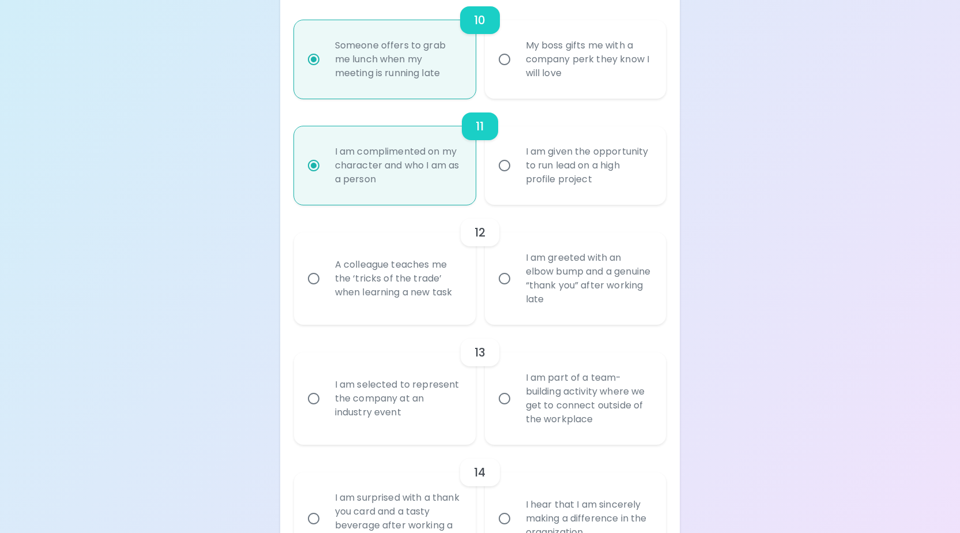
radio input "false"
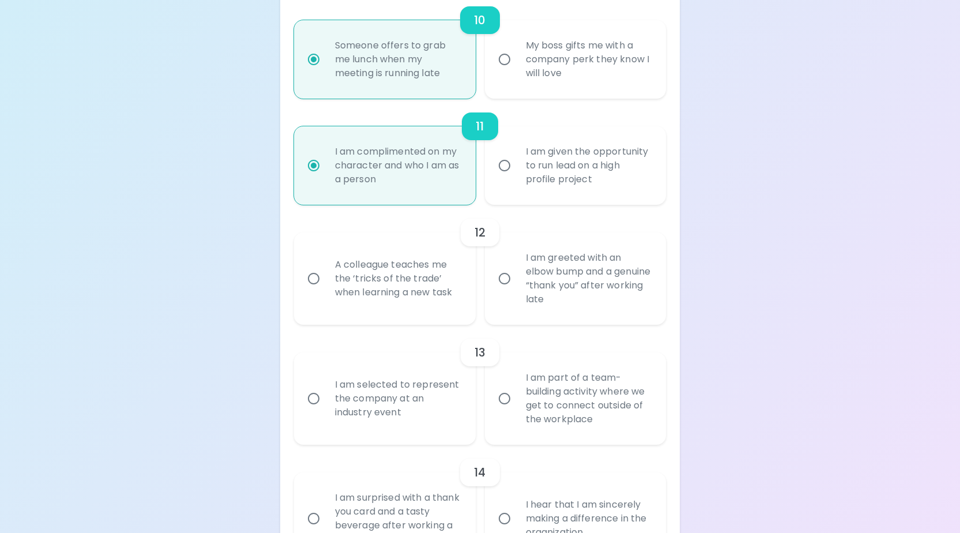
radio input "false"
radio input "true"
radio input "false"
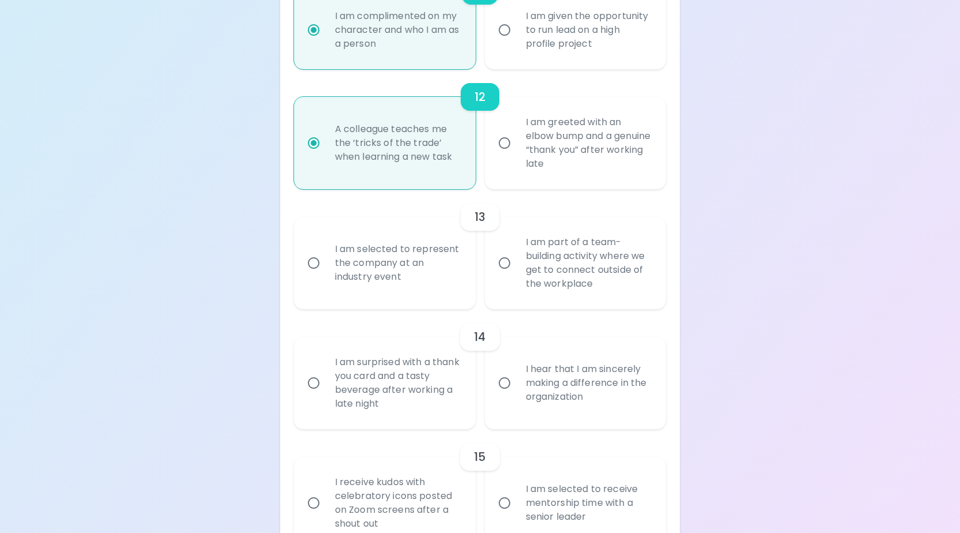
scroll to position [1477, 1]
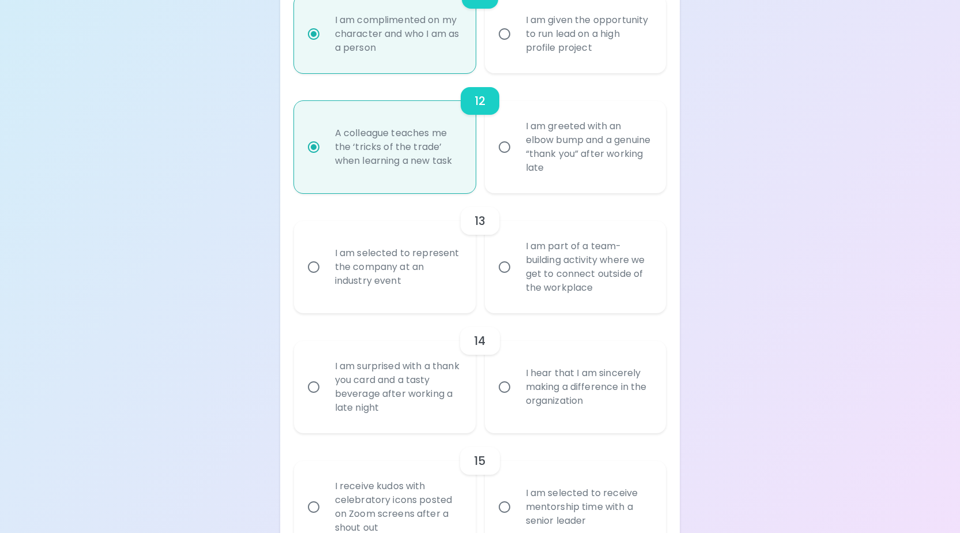
click at [539, 305] on div "I am part of a team-building activity where we get to connect outside of the wo…" at bounding box center [588, 266] width 144 height 83
click at [516, 279] on input "I am part of a team-building activity where we get to connect outside of the wo…" at bounding box center [504, 267] width 24 height 24
radio input "false"
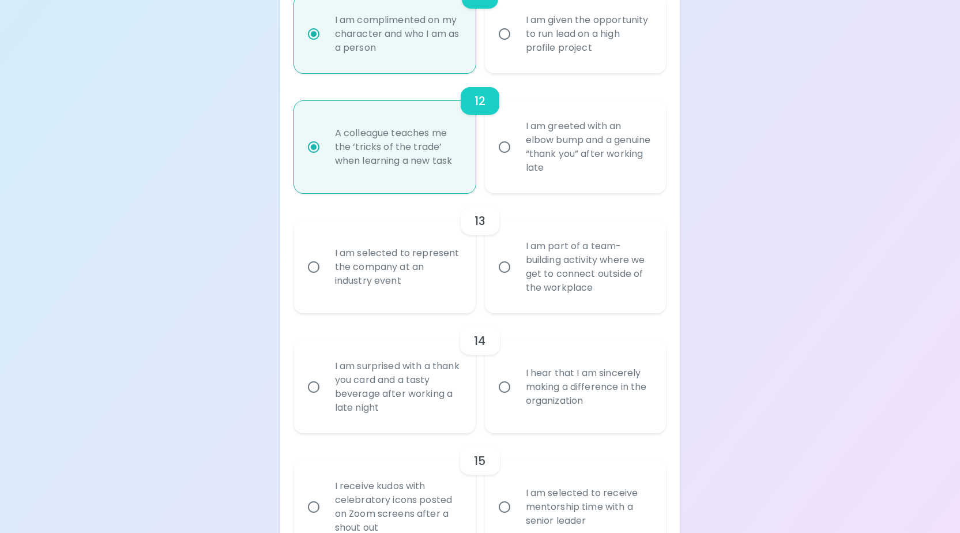
radio input "false"
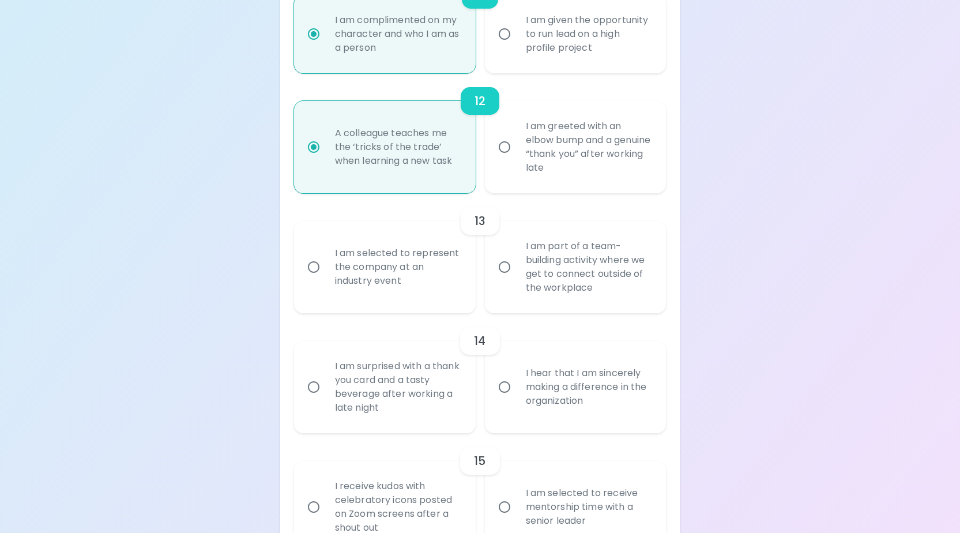
radio input "false"
radio input "true"
radio input "false"
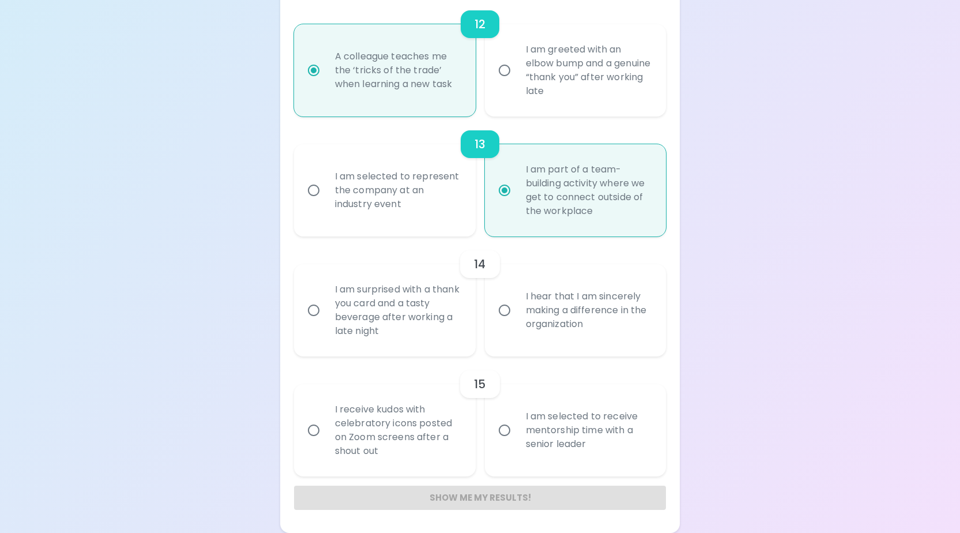
scroll to position [1579, 0]
click at [561, 330] on div "I hear that I am sincerely making a difference in the organization" at bounding box center [588, 310] width 144 height 69
click at [516, 322] on input "I hear that I am sincerely making a difference in the organization" at bounding box center [504, 310] width 24 height 24
radio input "false"
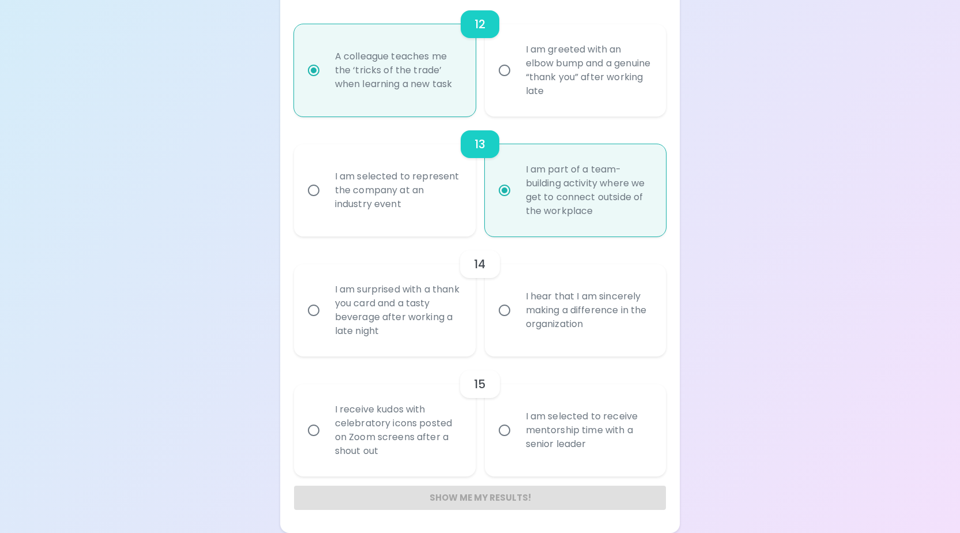
radio input "false"
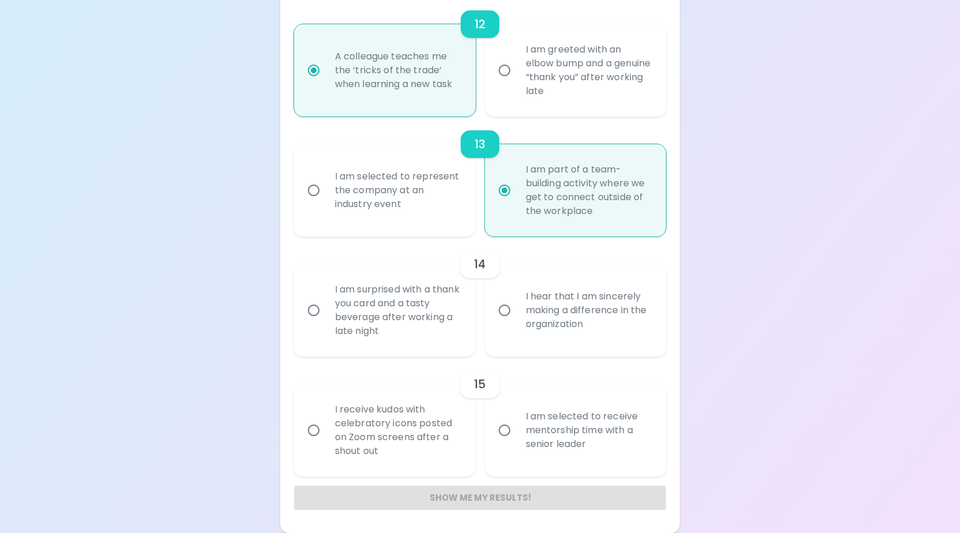
radio input "false"
radio input "true"
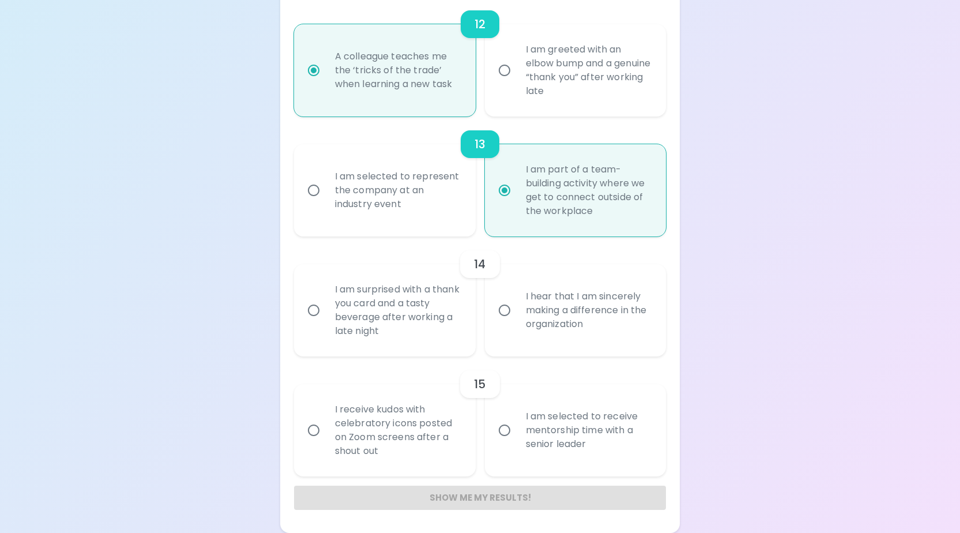
click at [561, 330] on div "I hear that I am sincerely making a difference in the organization" at bounding box center [588, 310] width 144 height 69
click at [516, 322] on input "I hear that I am sincerely making a difference in the organization" at bounding box center [504, 310] width 24 height 24
radio input "true"
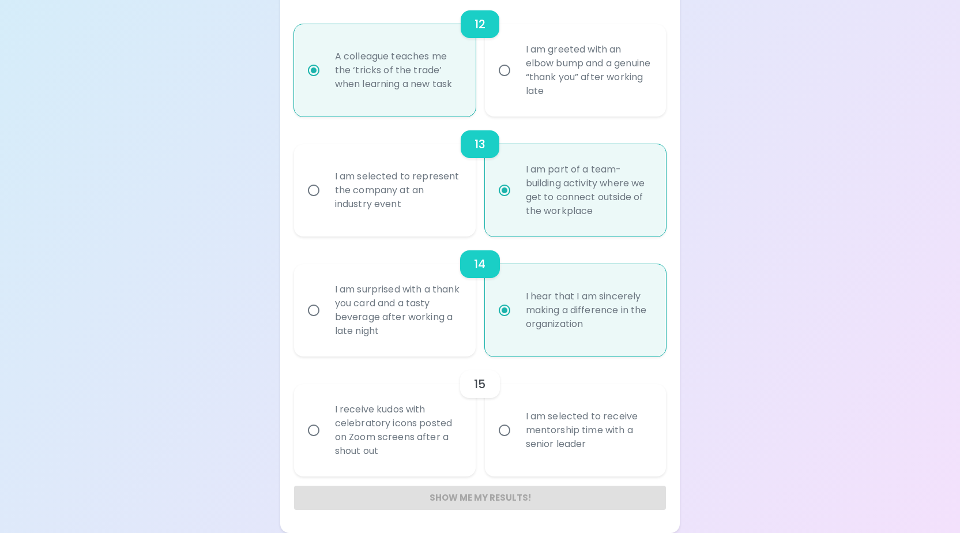
click at [417, 422] on div "I receive kudos with celebratory icons posted on Zoom screens after a shout out" at bounding box center [398, 429] width 144 height 83
click at [326, 422] on input "I receive kudos with celebratory icons posted on Zoom screens after a shout out" at bounding box center [313, 430] width 24 height 24
radio input "false"
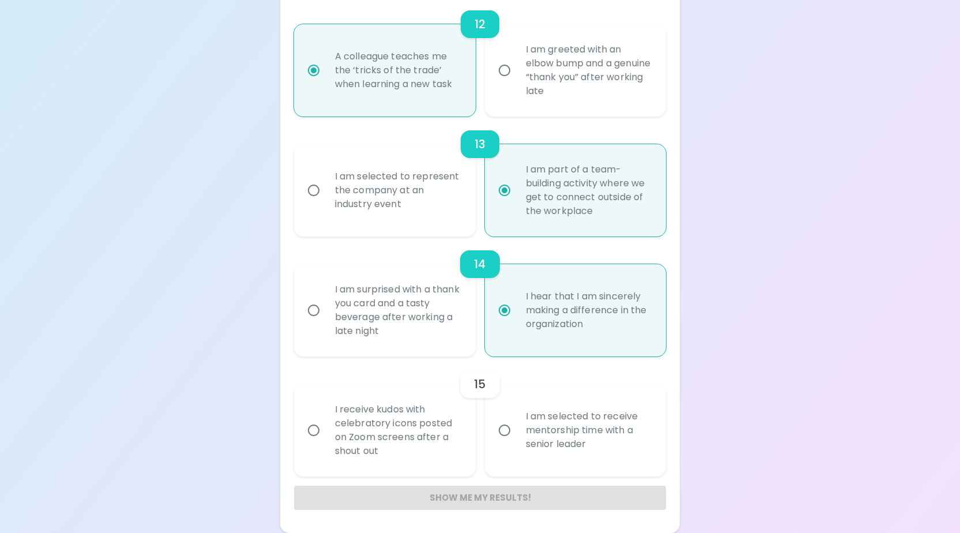
radio input "false"
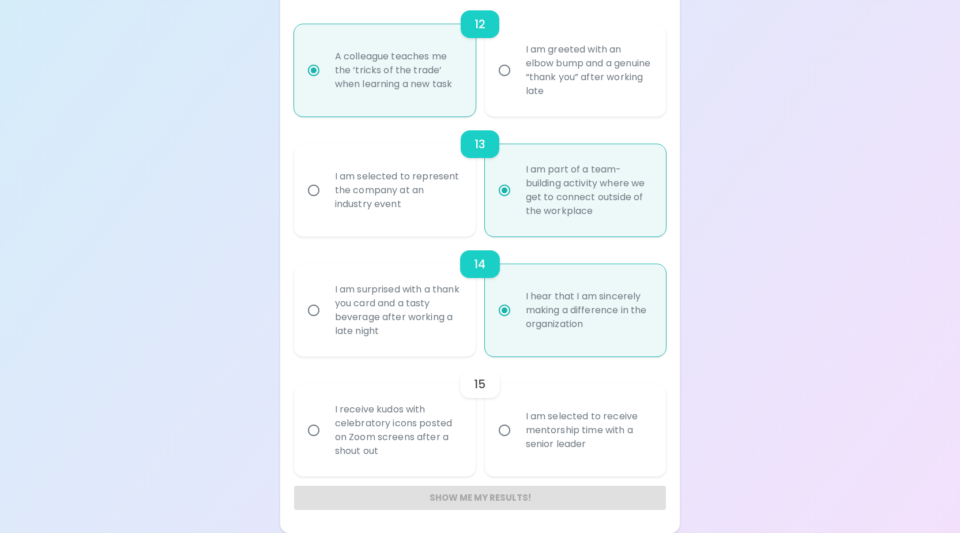
radio input "false"
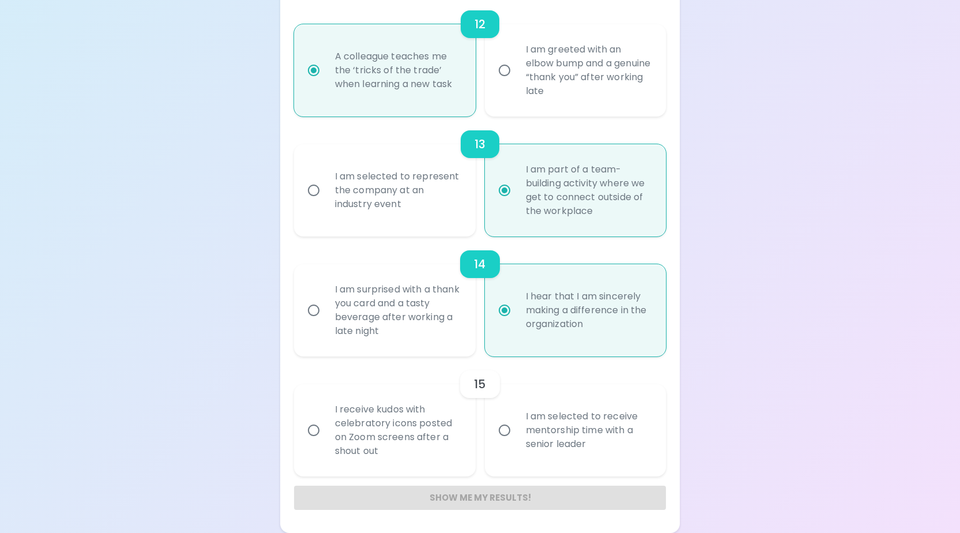
radio input "false"
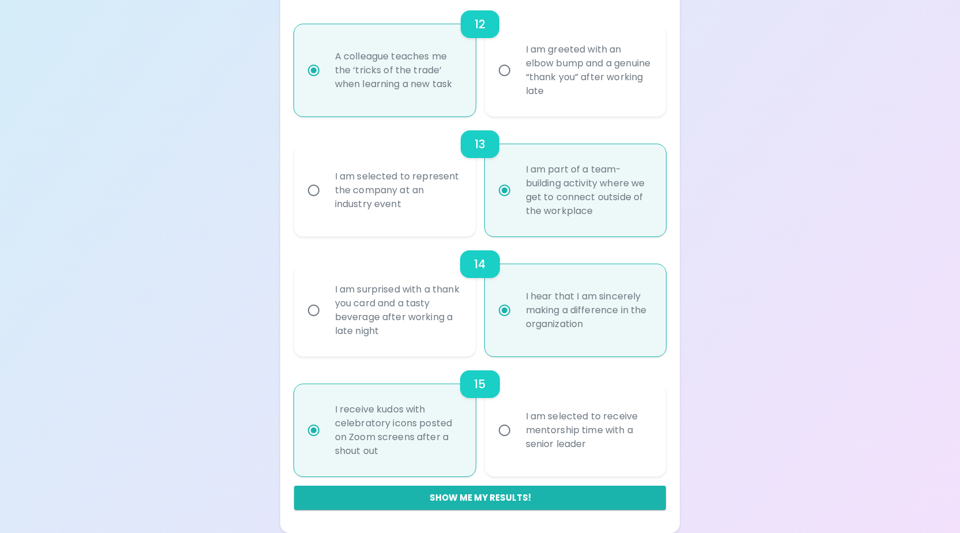
click at [604, 444] on div "I am selected to receive mentorship time with a senior leader" at bounding box center [588, 429] width 144 height 69
click at [516, 442] on input "I am selected to receive mentorship time with a senior leader" at bounding box center [504, 430] width 24 height 24
radio input "false"
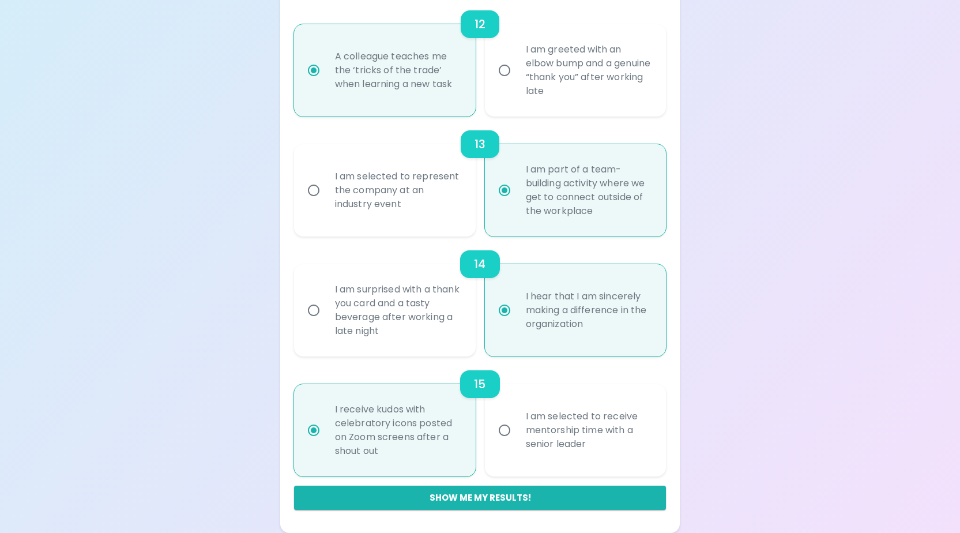
radio input "false"
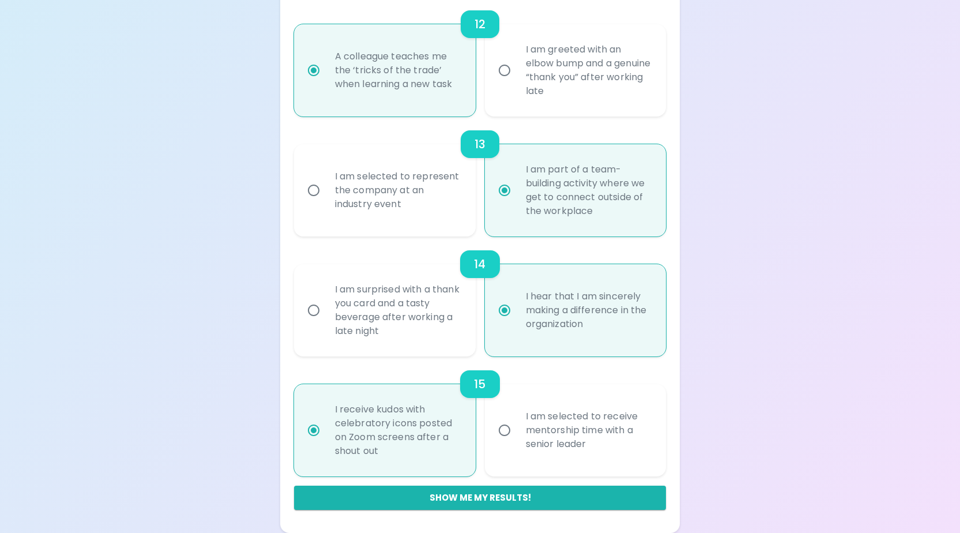
radio input "false"
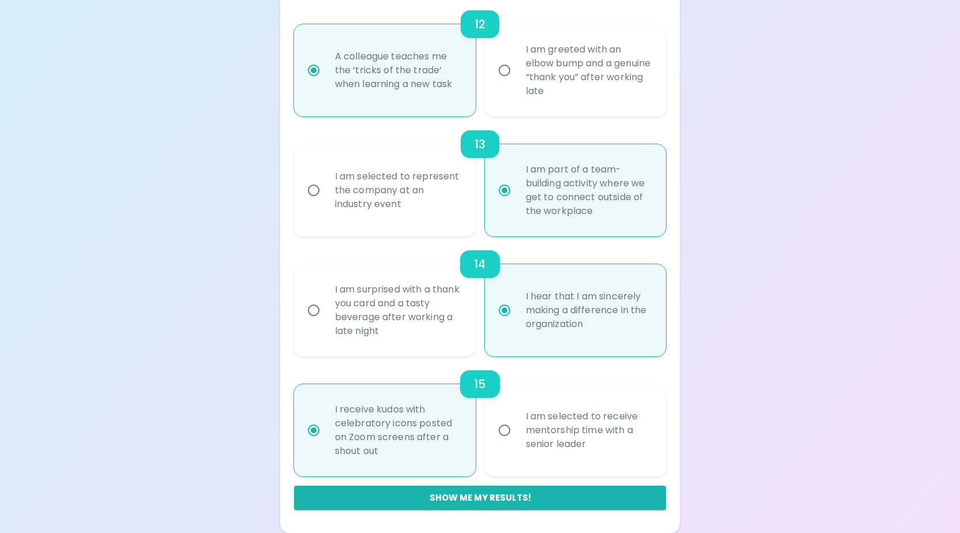
radio input "false"
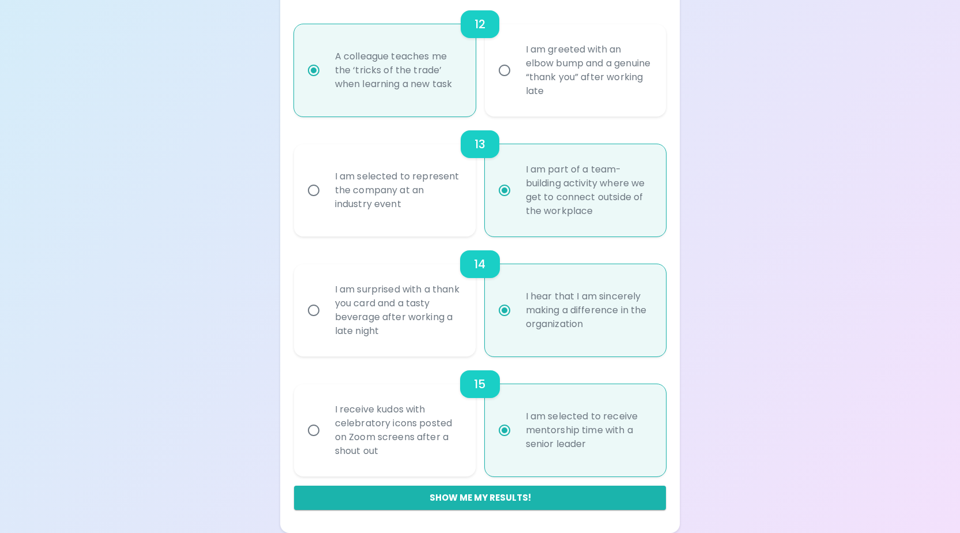
click at [448, 439] on div "I receive kudos with celebratory icons posted on Zoom screens after a shout out" at bounding box center [398, 429] width 144 height 83
click at [326, 439] on input "I receive kudos with celebratory icons posted on Zoom screens after a shout out" at bounding box center [313, 430] width 24 height 24
radio input "false"
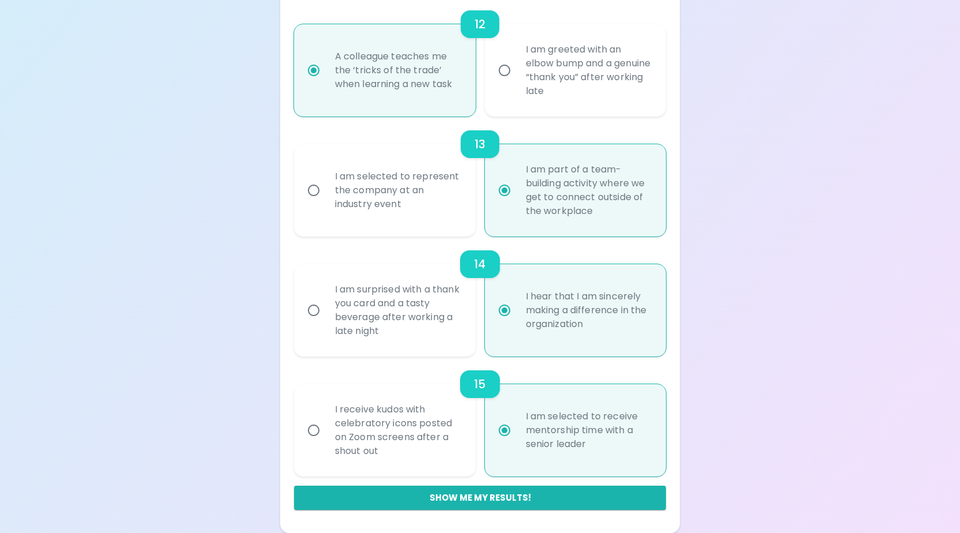
radio input "false"
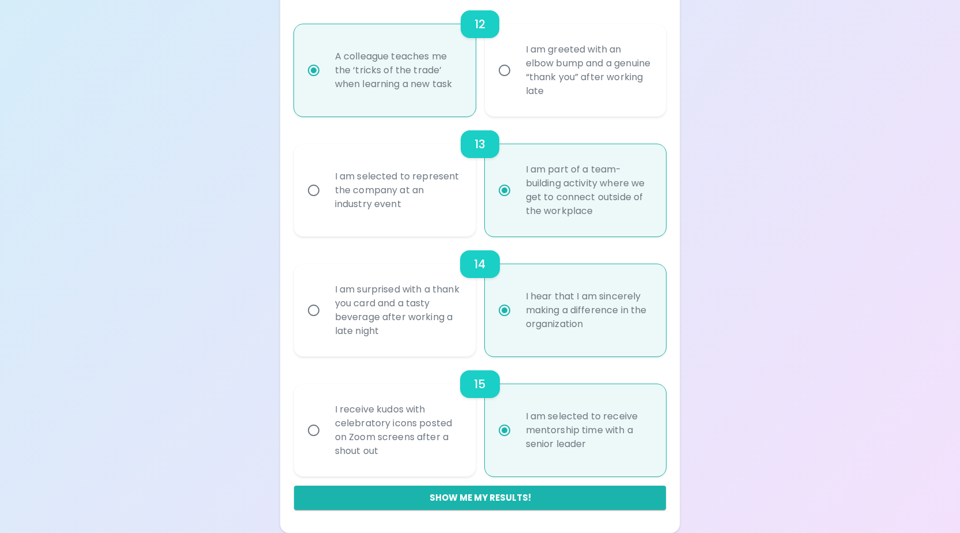
radio input "false"
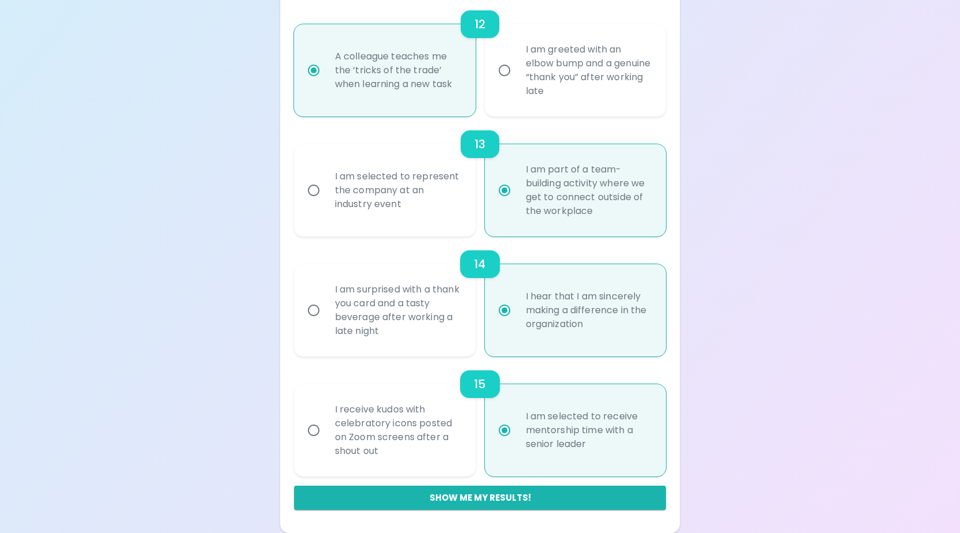
radio input "false"
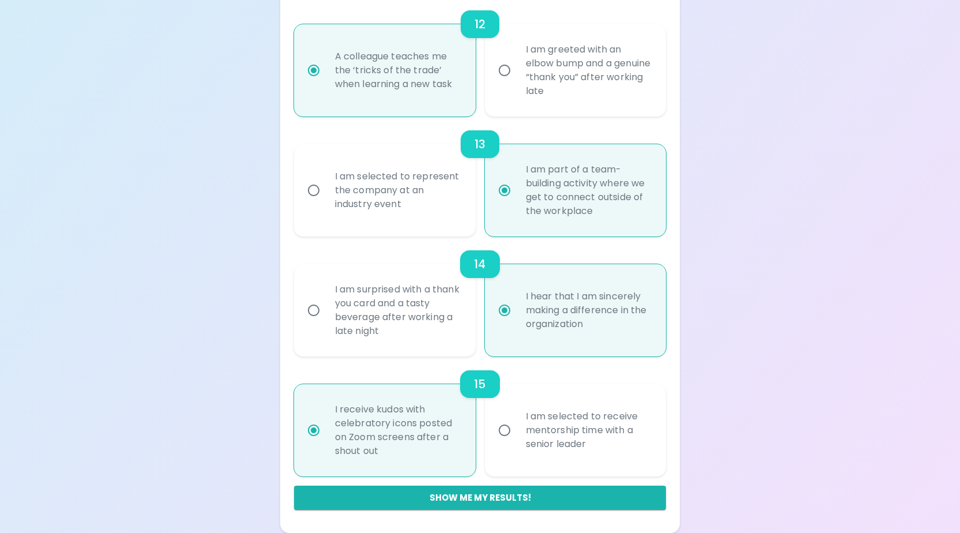
click at [497, 440] on input "I am selected to receive mentorship time with a senior leader" at bounding box center [504, 430] width 24 height 24
radio input "false"
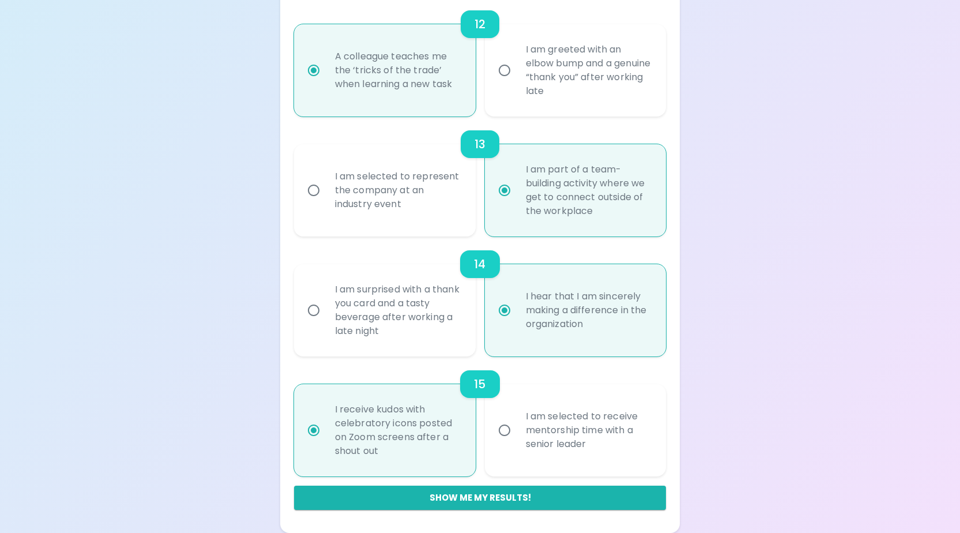
radio input "false"
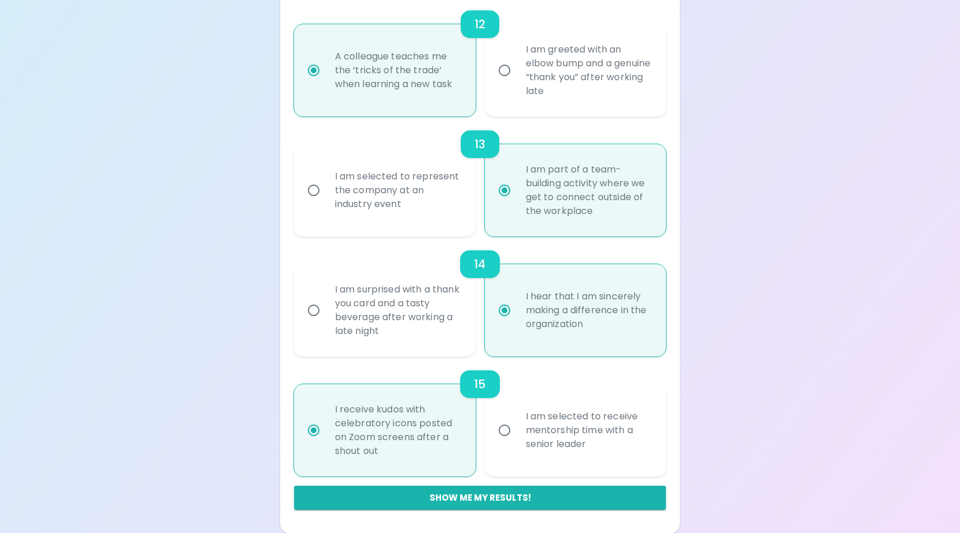
radio input "false"
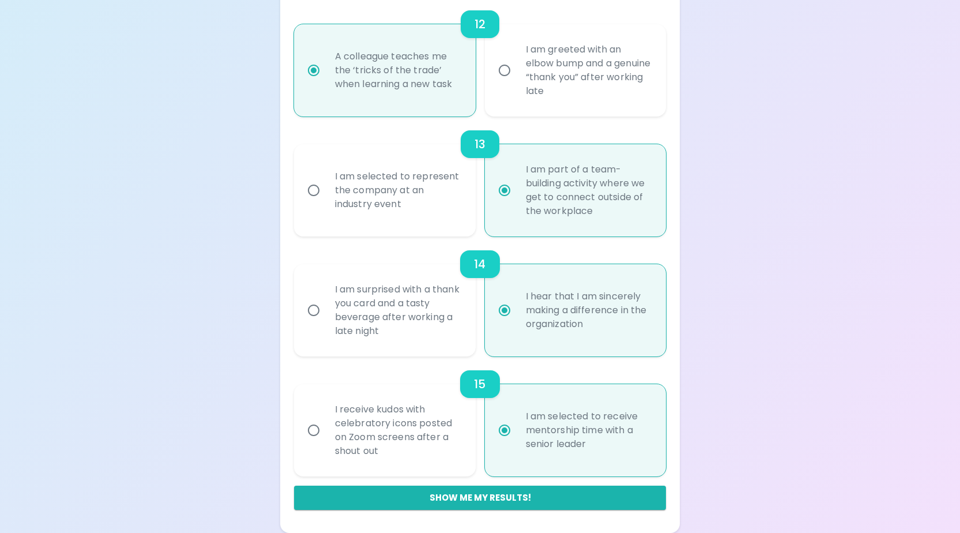
click at [439, 421] on div "I receive kudos with celebratory icons posted on Zoom screens after a shout out" at bounding box center [398, 429] width 144 height 83
click at [326, 421] on input "I receive kudos with celebratory icons posted on Zoom screens after a shout out" at bounding box center [313, 430] width 24 height 24
radio input "false"
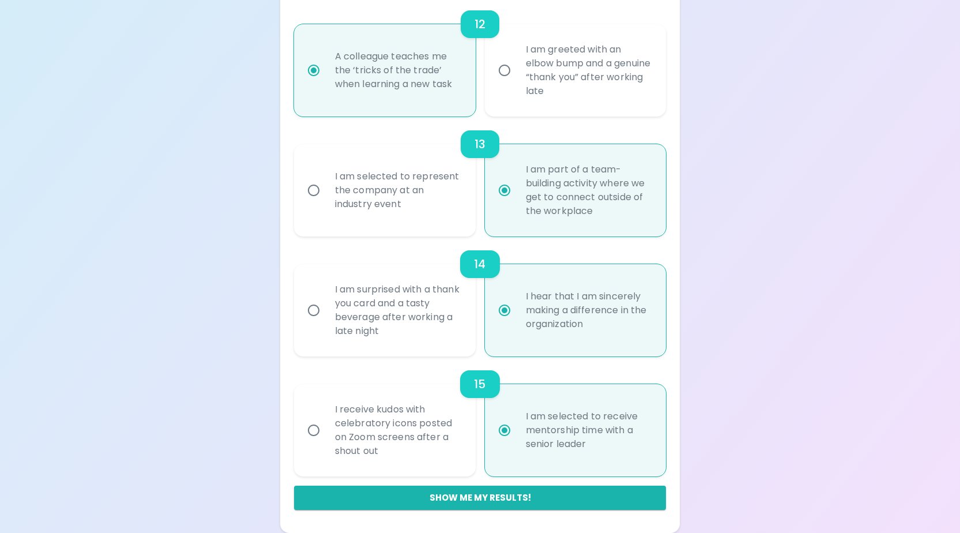
radio input "false"
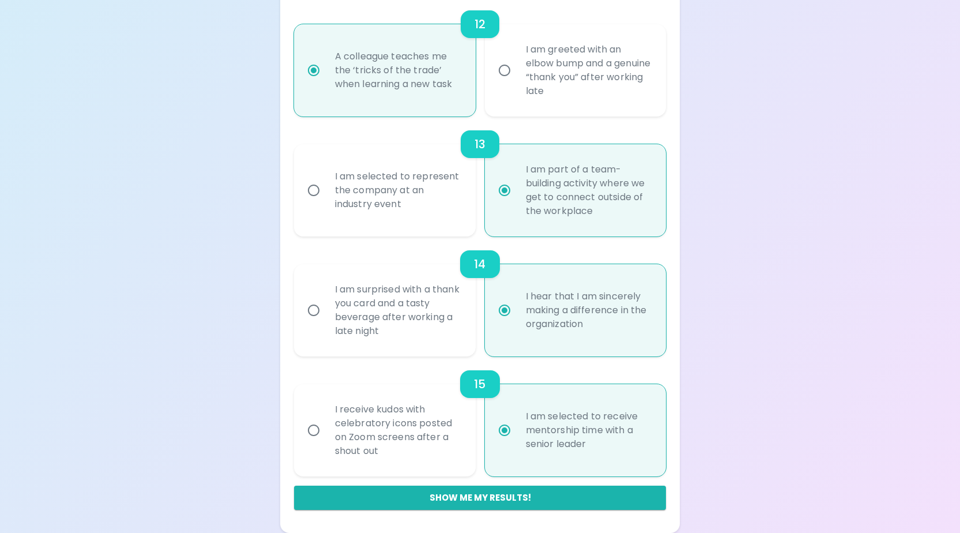
radio input "false"
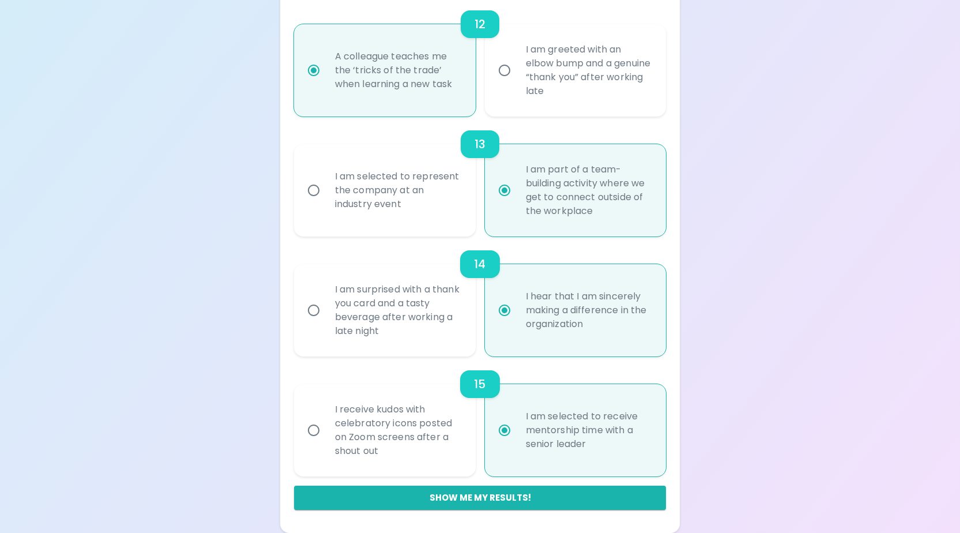
radio input "false"
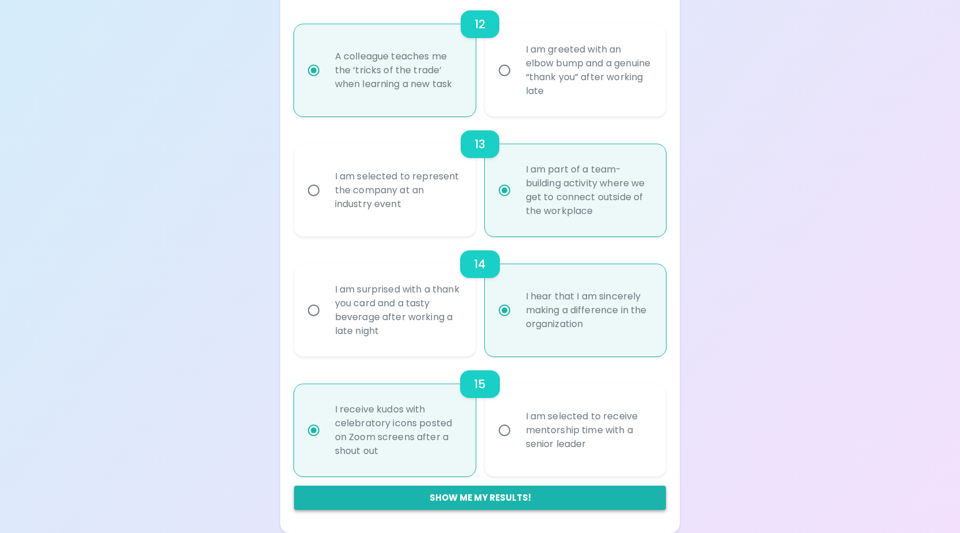
click at [469, 496] on button "Show me my results!" at bounding box center [480, 497] width 372 height 24
radio input "false"
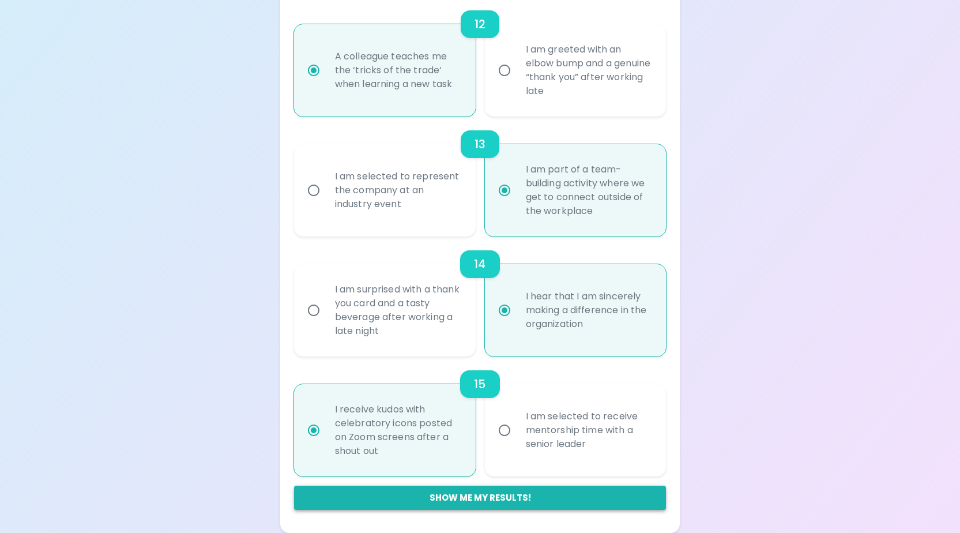
radio input "false"
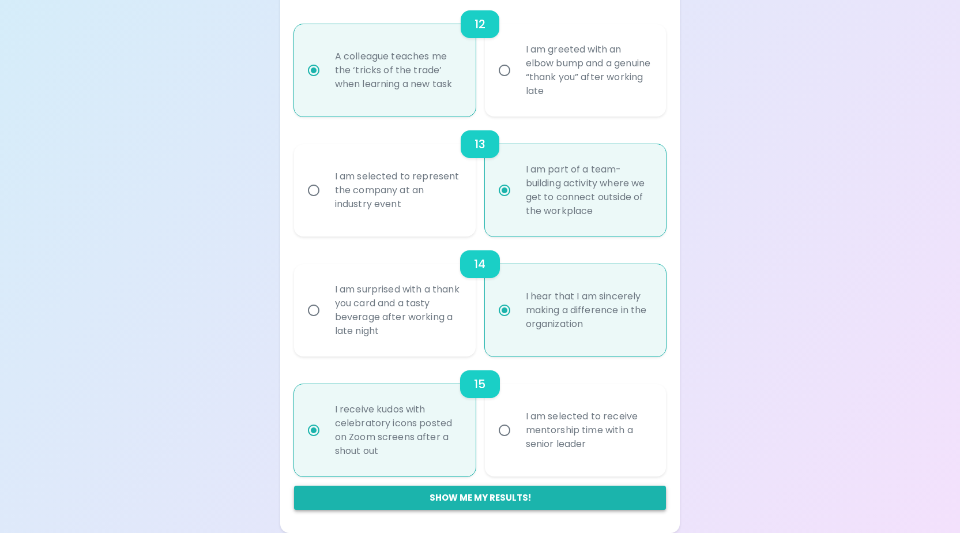
radio input "false"
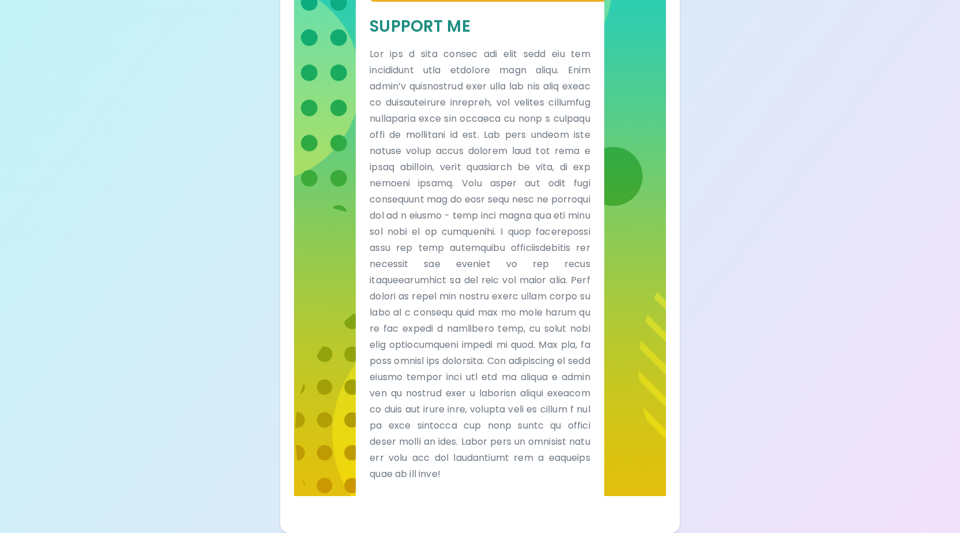
drag, startPoint x: 497, startPoint y: 456, endPoint x: 787, endPoint y: -1, distance: 540.8
click at [787, 0] on html "Your Sparck Appreciation Style Results Check your email for the full results! D…" at bounding box center [480, 109] width 960 height 846
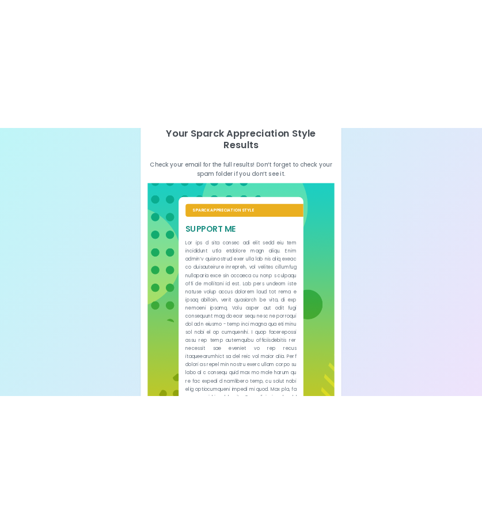
scroll to position [133, 0]
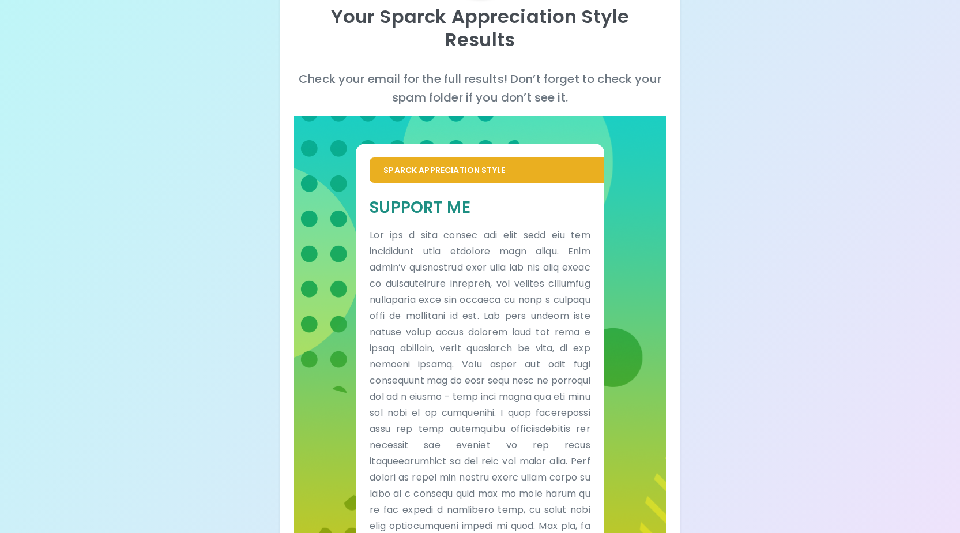
click at [523, 70] on p "Check your email for the full results! Don’t forget to check your spam folder i…" at bounding box center [480, 88] width 372 height 37
